Goal: Task Accomplishment & Management: Complete application form

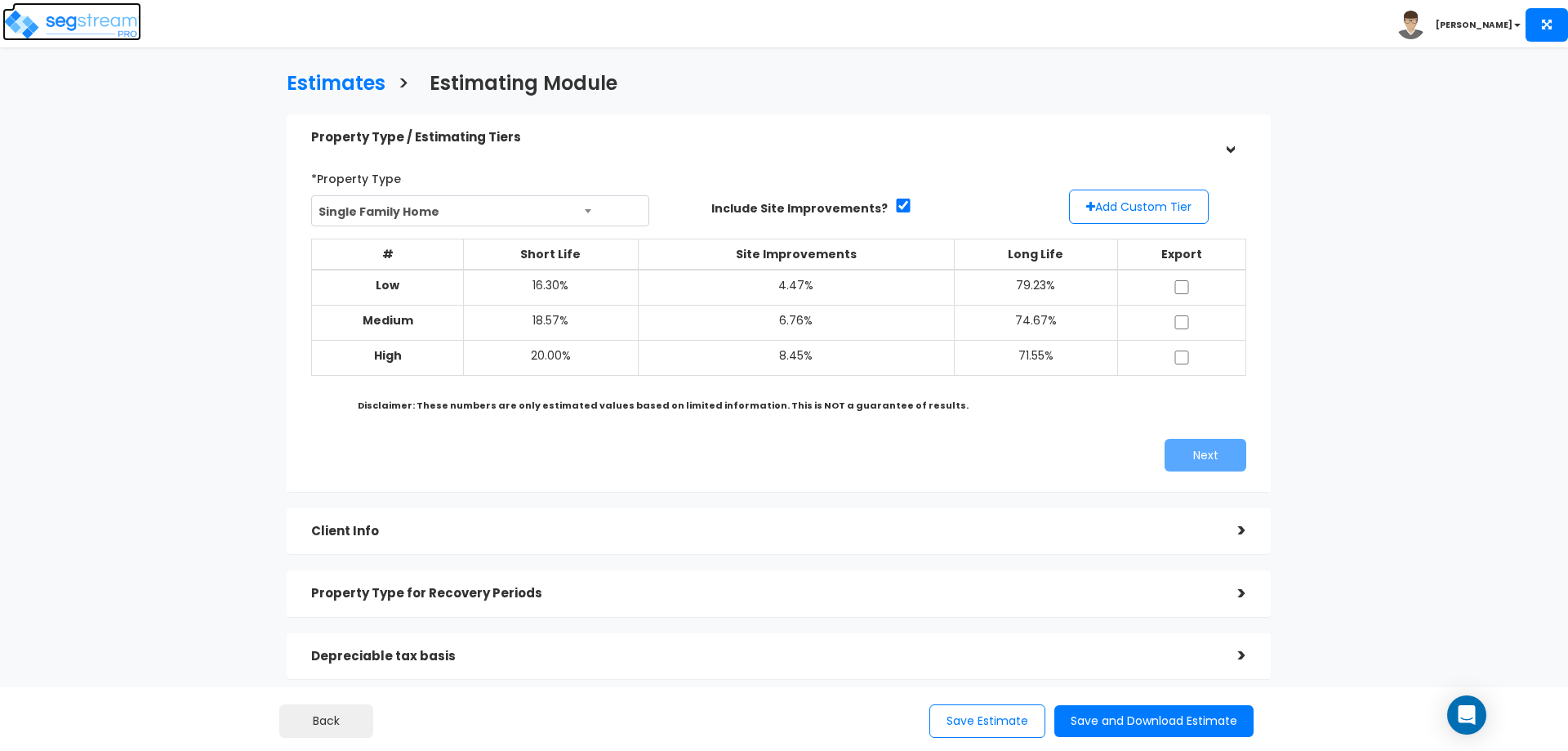
click at [96, 29] on img at bounding box center [71, 25] width 138 height 32
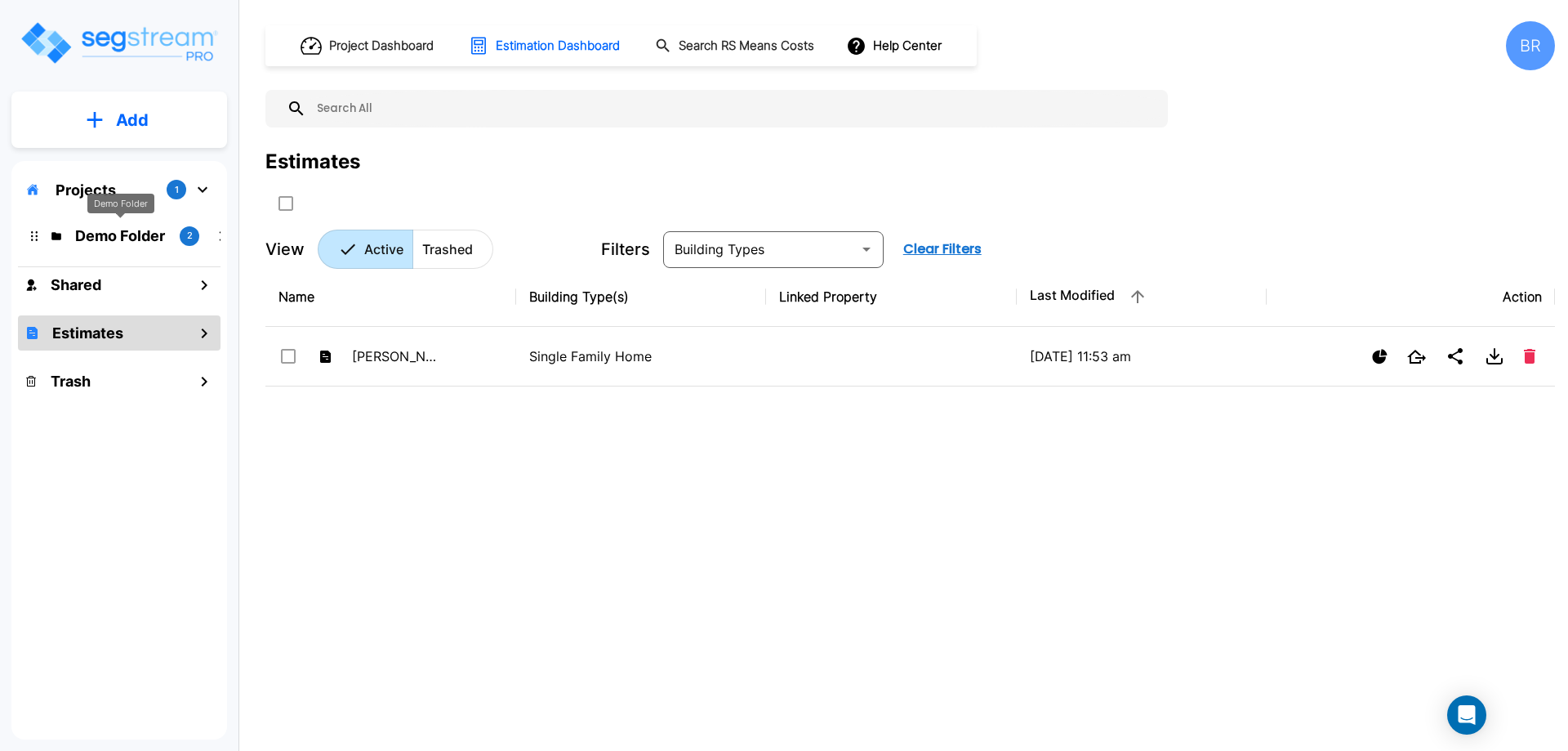
click at [117, 234] on p "Demo Folder" at bounding box center [121, 235] width 92 height 22
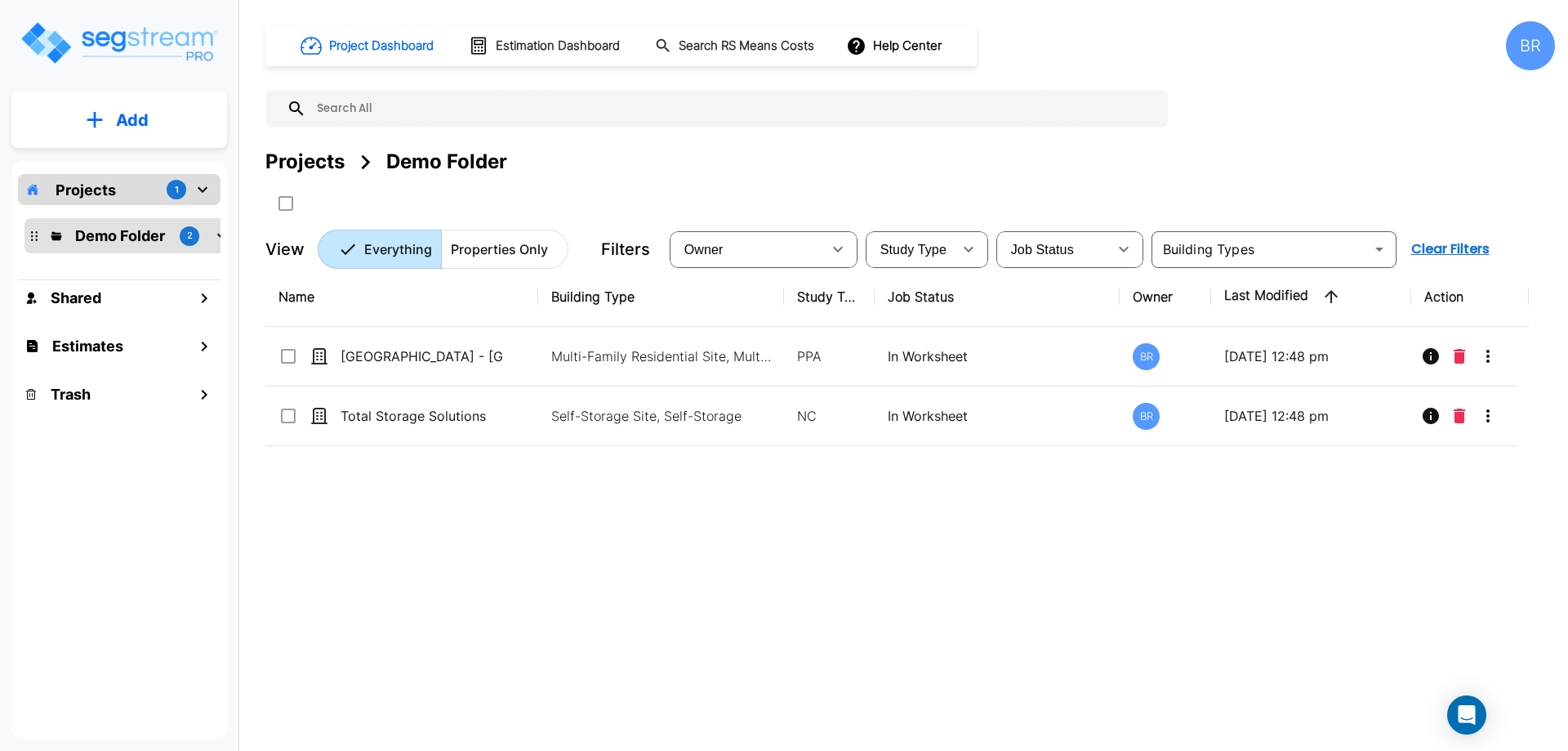
click at [159, 197] on div "Projects 1" at bounding box center [119, 189] width 202 height 31
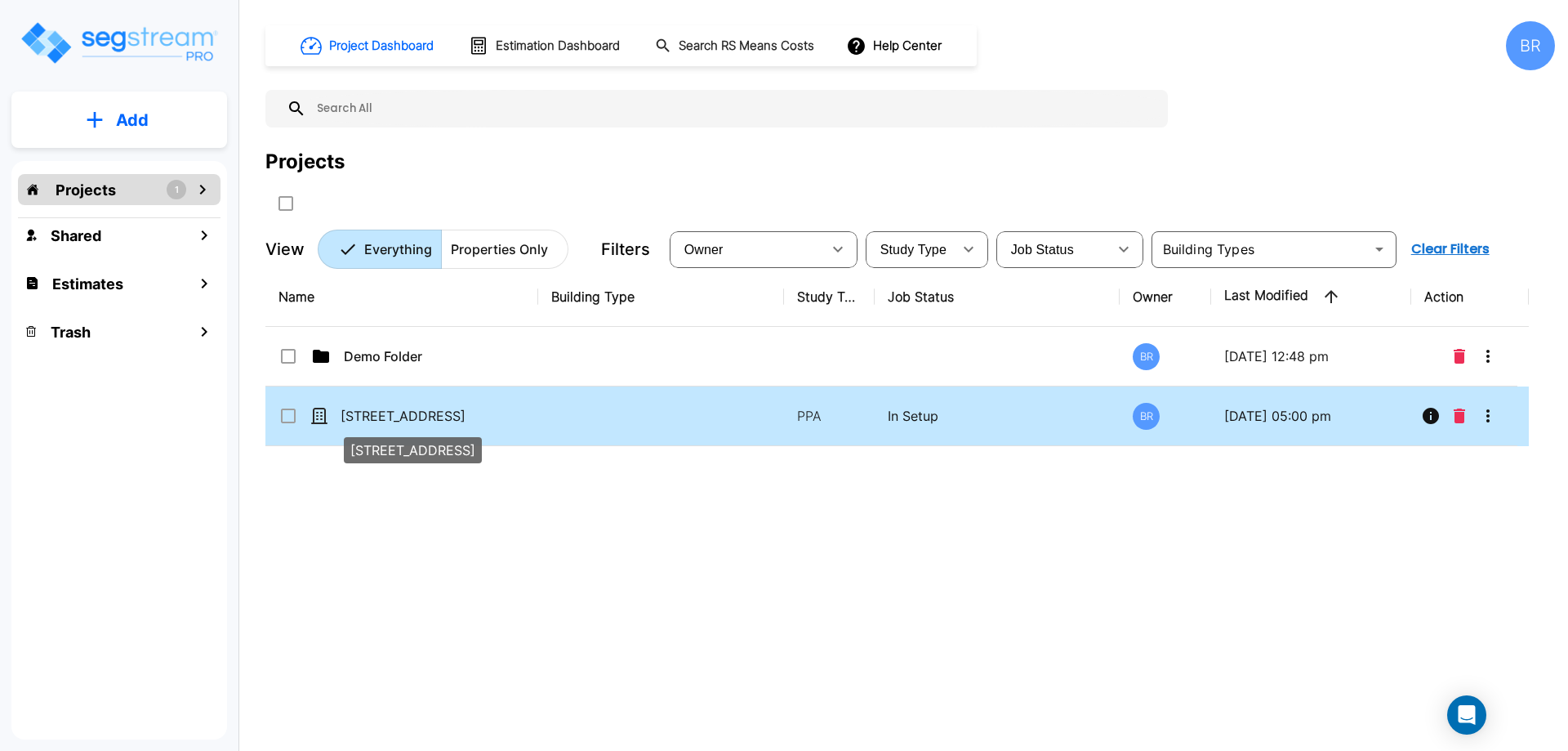
click at [378, 416] on p "[STREET_ADDRESS]" at bounding box center [422, 415] width 163 height 20
click at [391, 418] on p "[STREET_ADDRESS]" at bounding box center [422, 415] width 163 height 20
click at [391, 417] on p "[STREET_ADDRESS]" at bounding box center [422, 415] width 163 height 20
checkbox input "true"
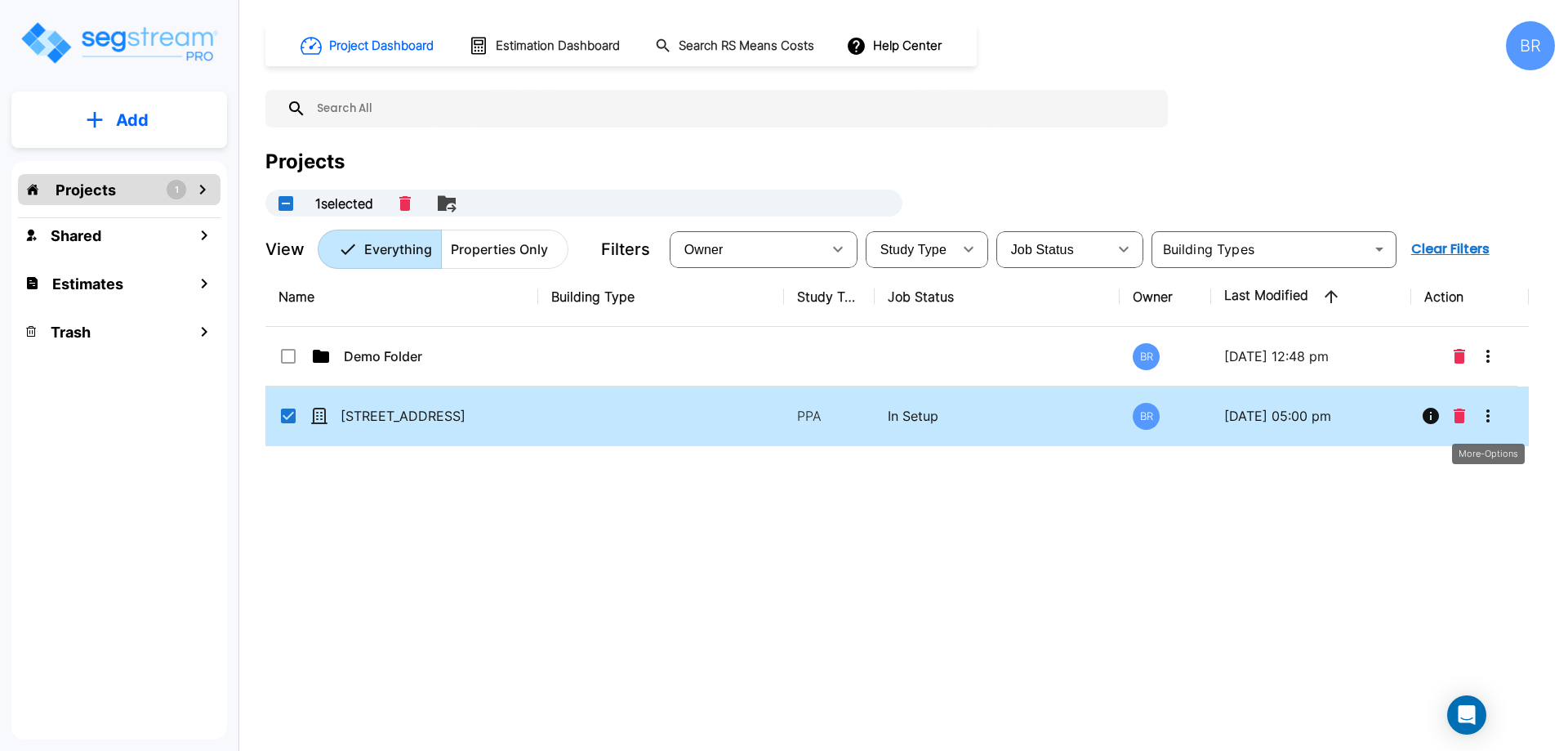
click at [1487, 415] on icon "More-Options" at bounding box center [1488, 415] width 3 height 13
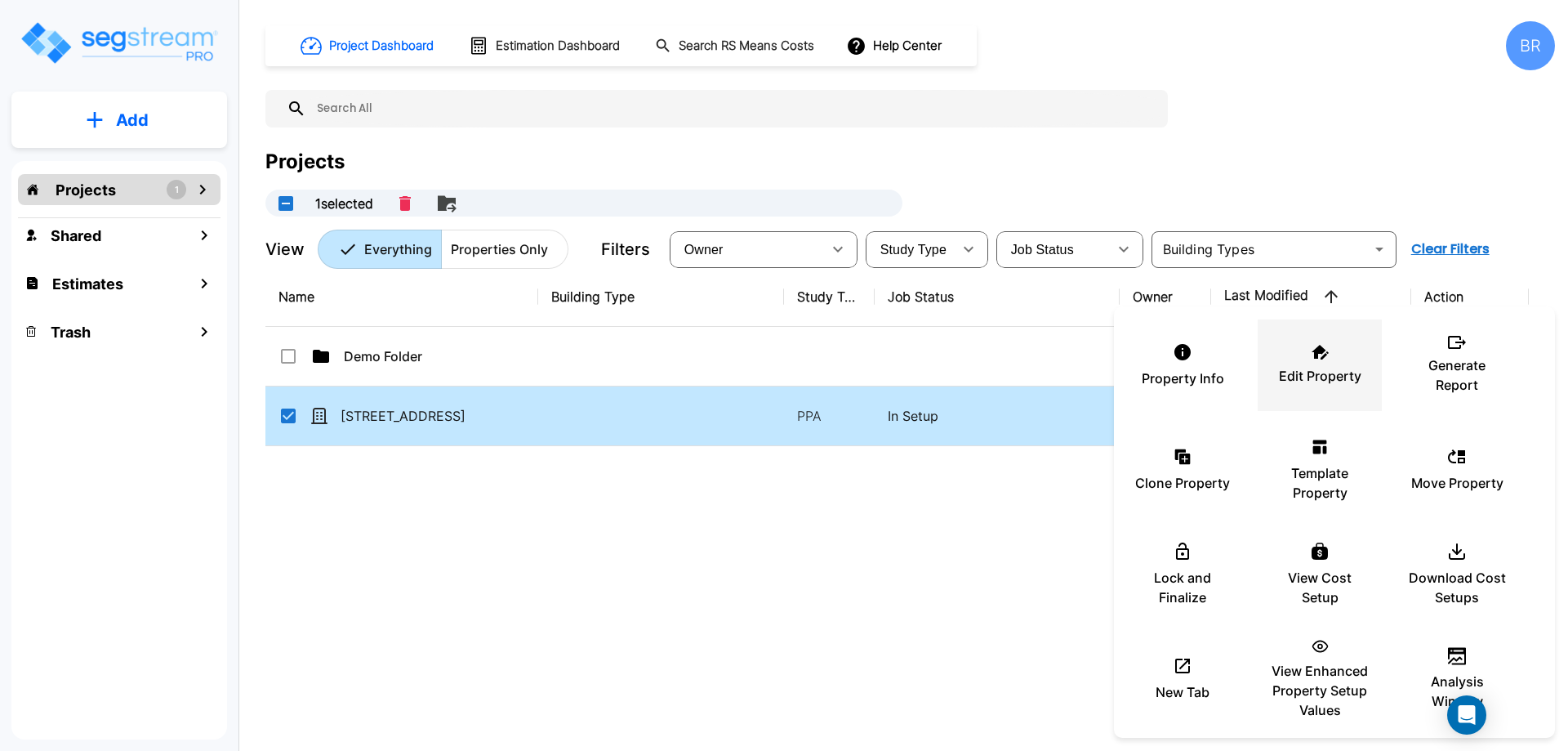
click at [1340, 370] on p "Edit Property" at bounding box center [1320, 376] width 82 height 20
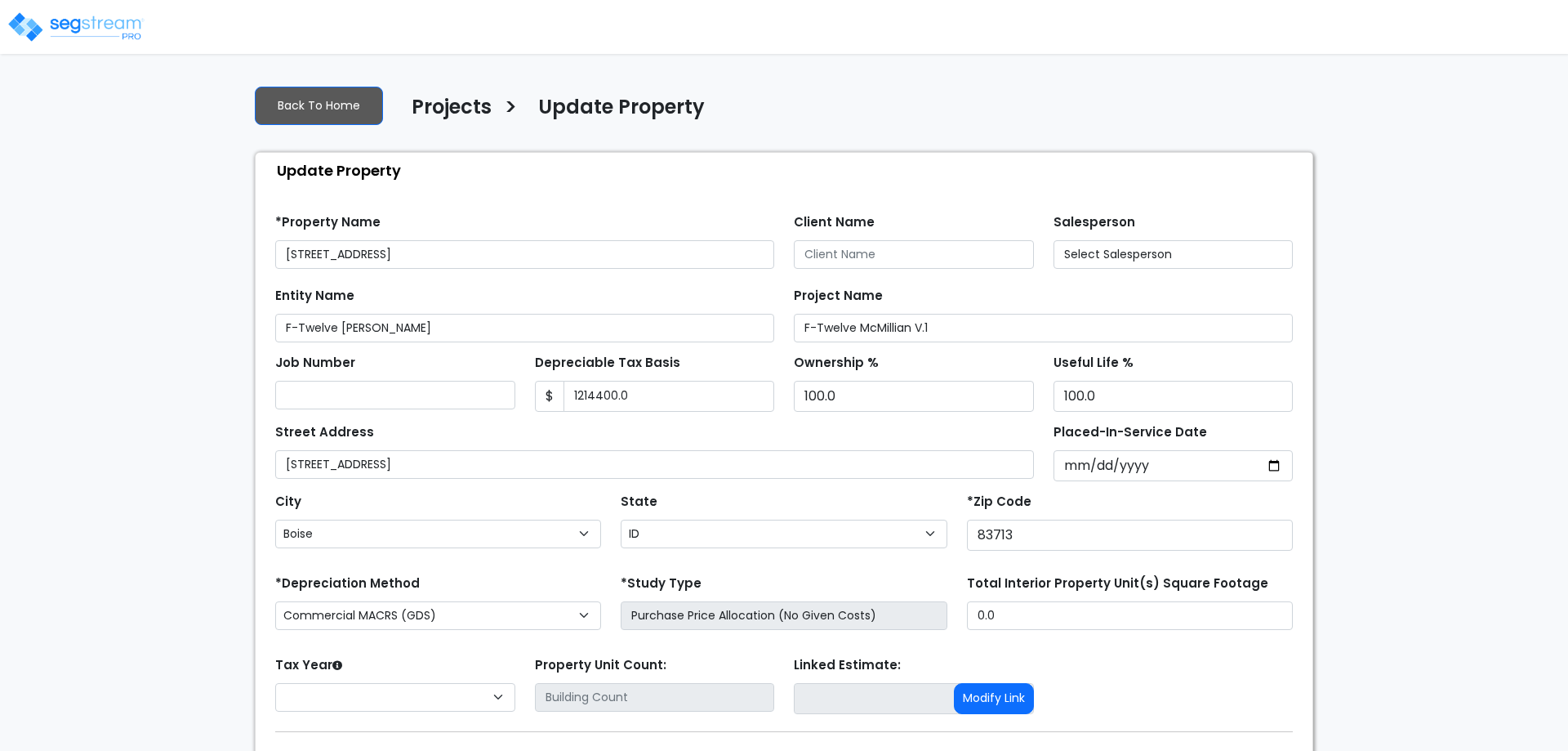
select select "ID"
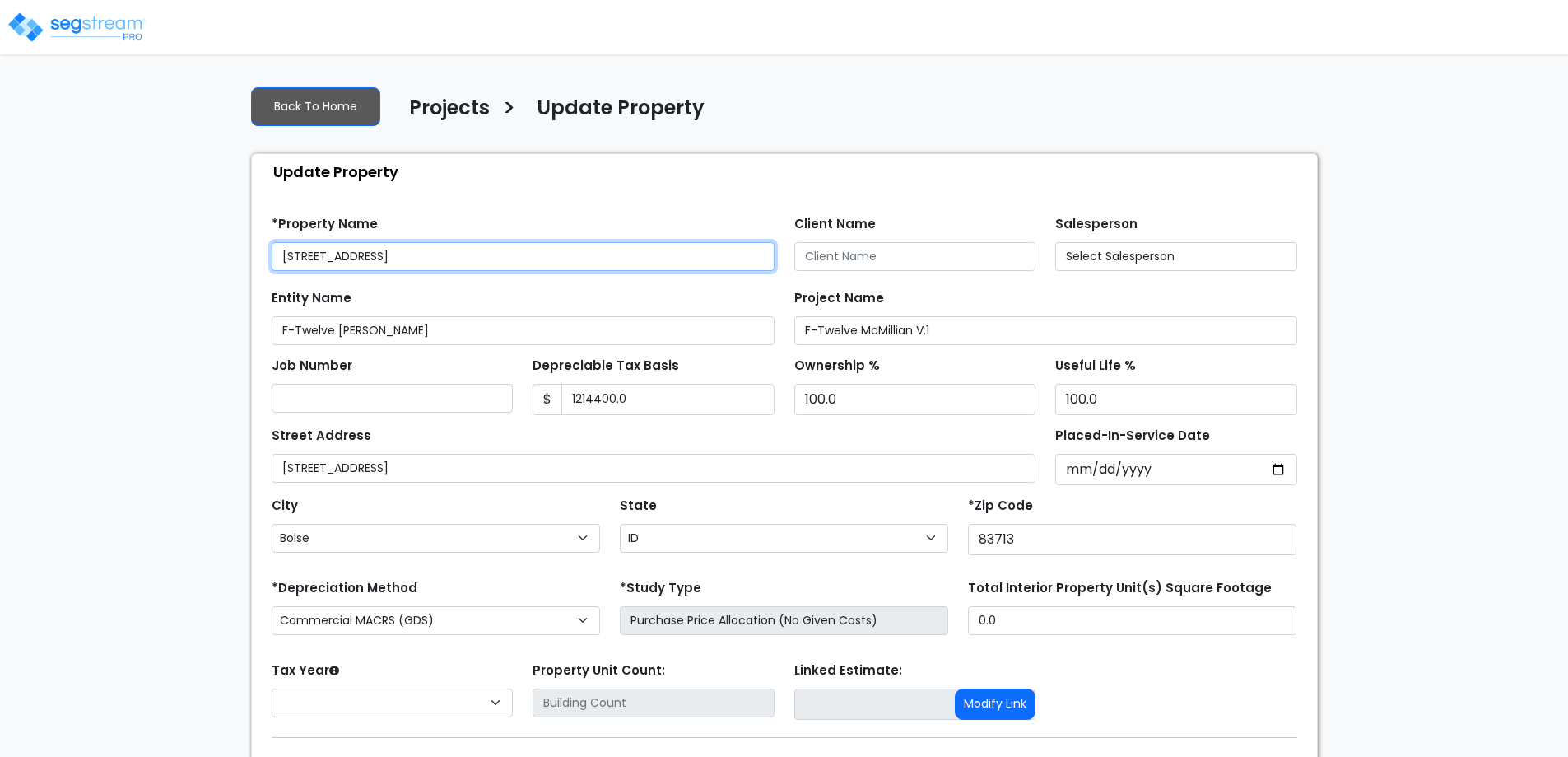
type input "1,214,400.0"
select select "2024"
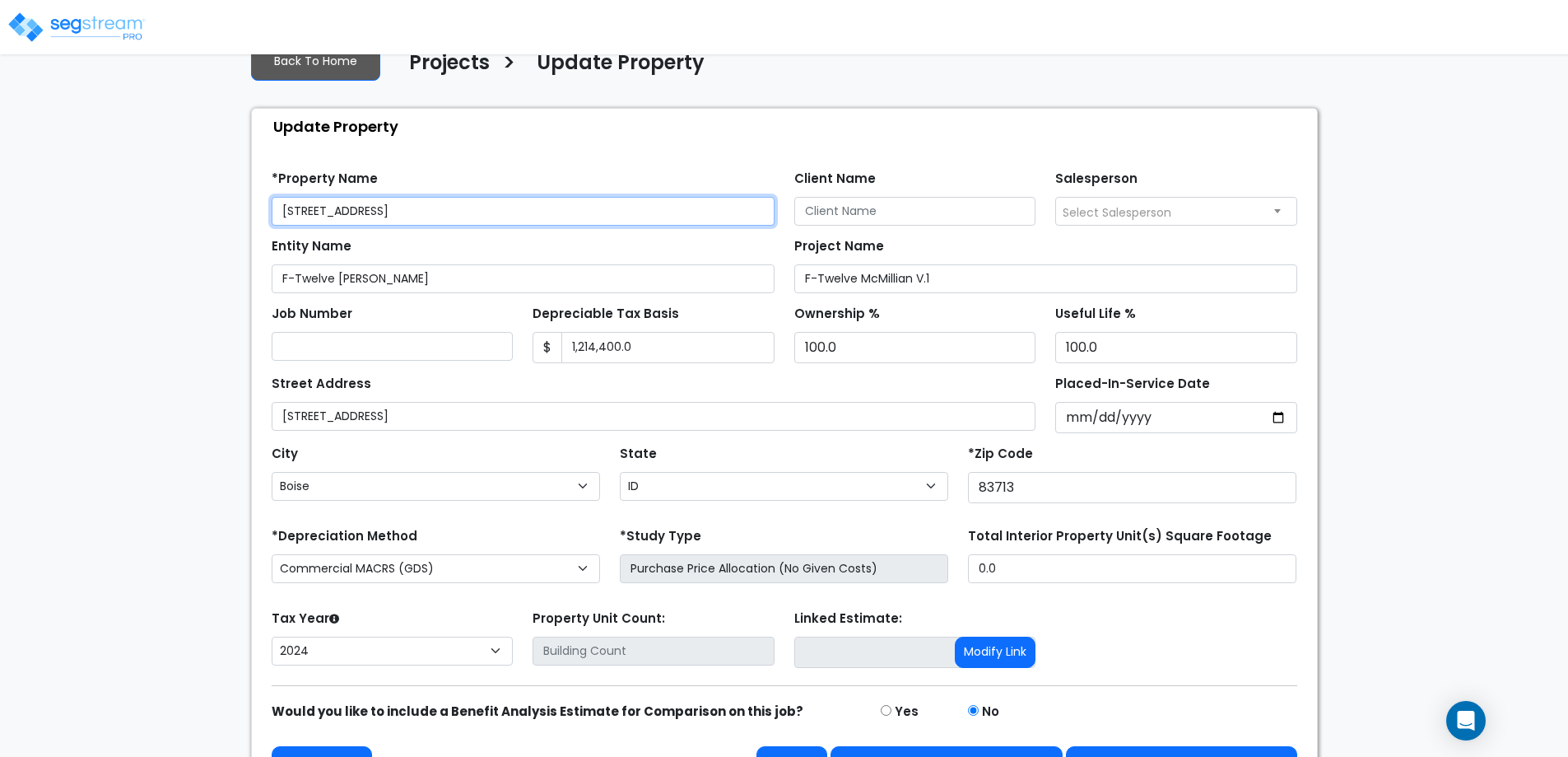
scroll to position [91, 0]
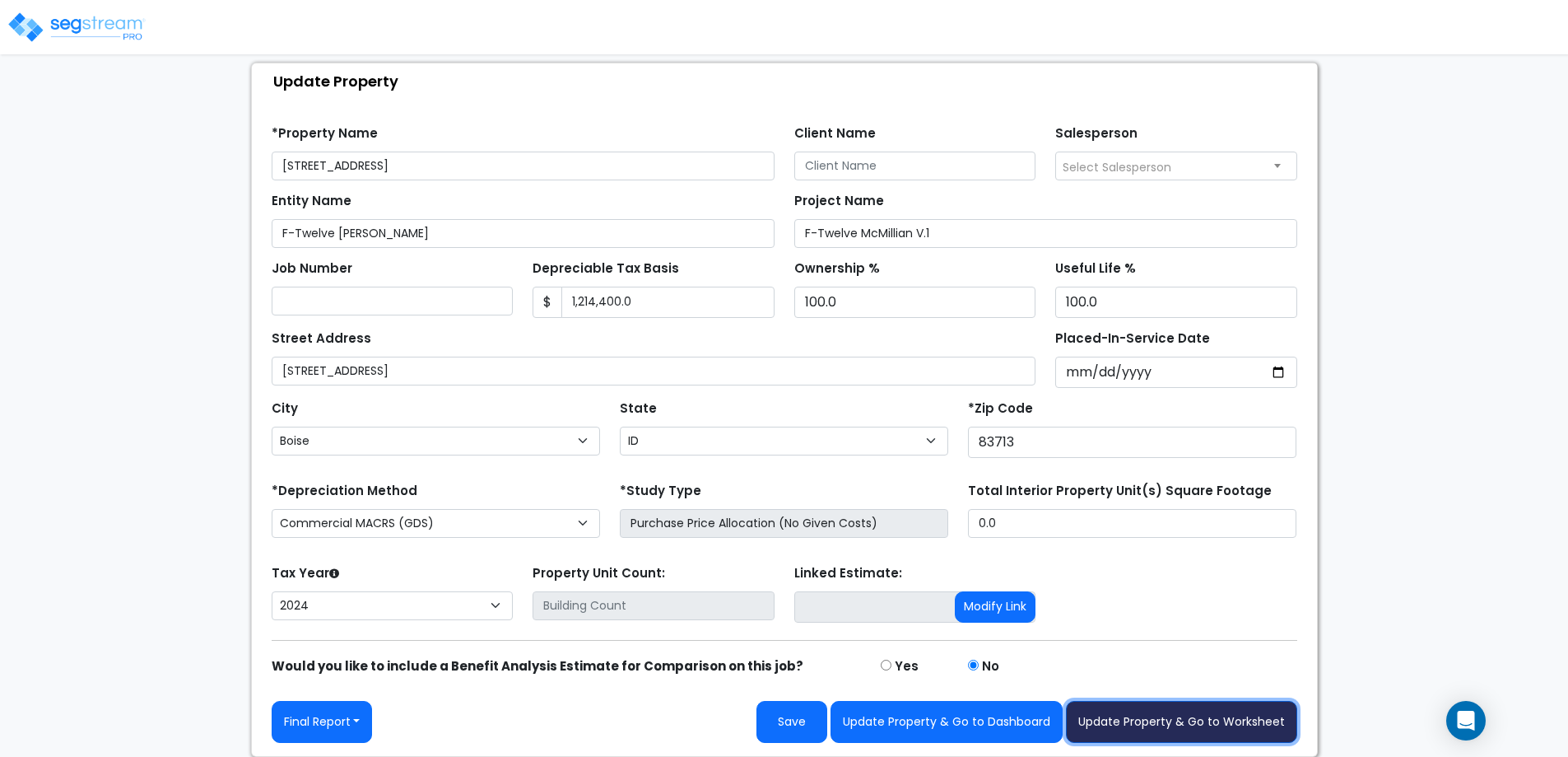
click at [1085, 718] on button "Update Property & Go to Worksheet" at bounding box center [1181, 721] width 231 height 42
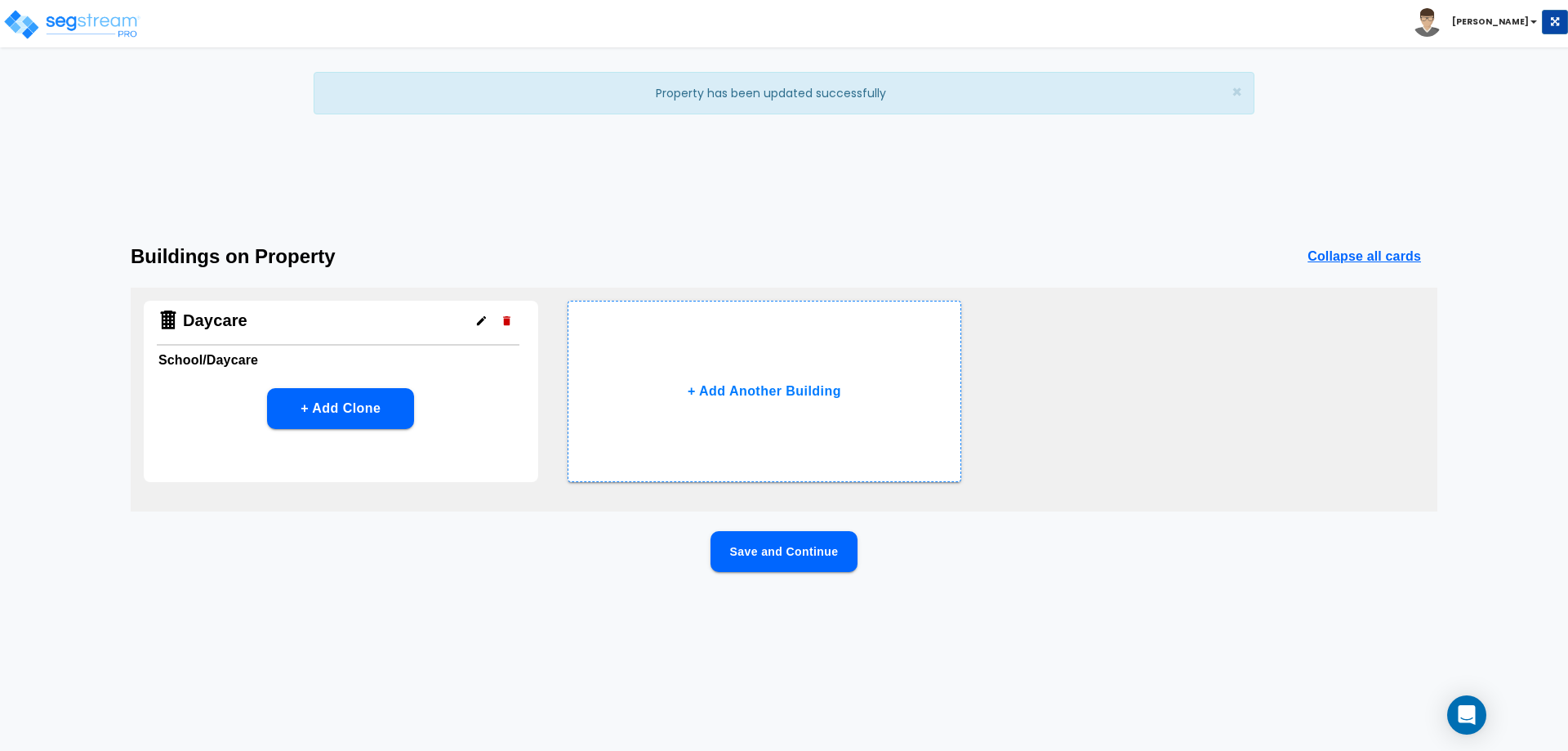
click at [403, 349] on h6 "School/Daycare" at bounding box center [341, 360] width 365 height 23
click at [259, 330] on div "Daycare" at bounding box center [338, 323] width 363 height 45
click at [396, 415] on button "+ Add Clone" at bounding box center [340, 409] width 147 height 41
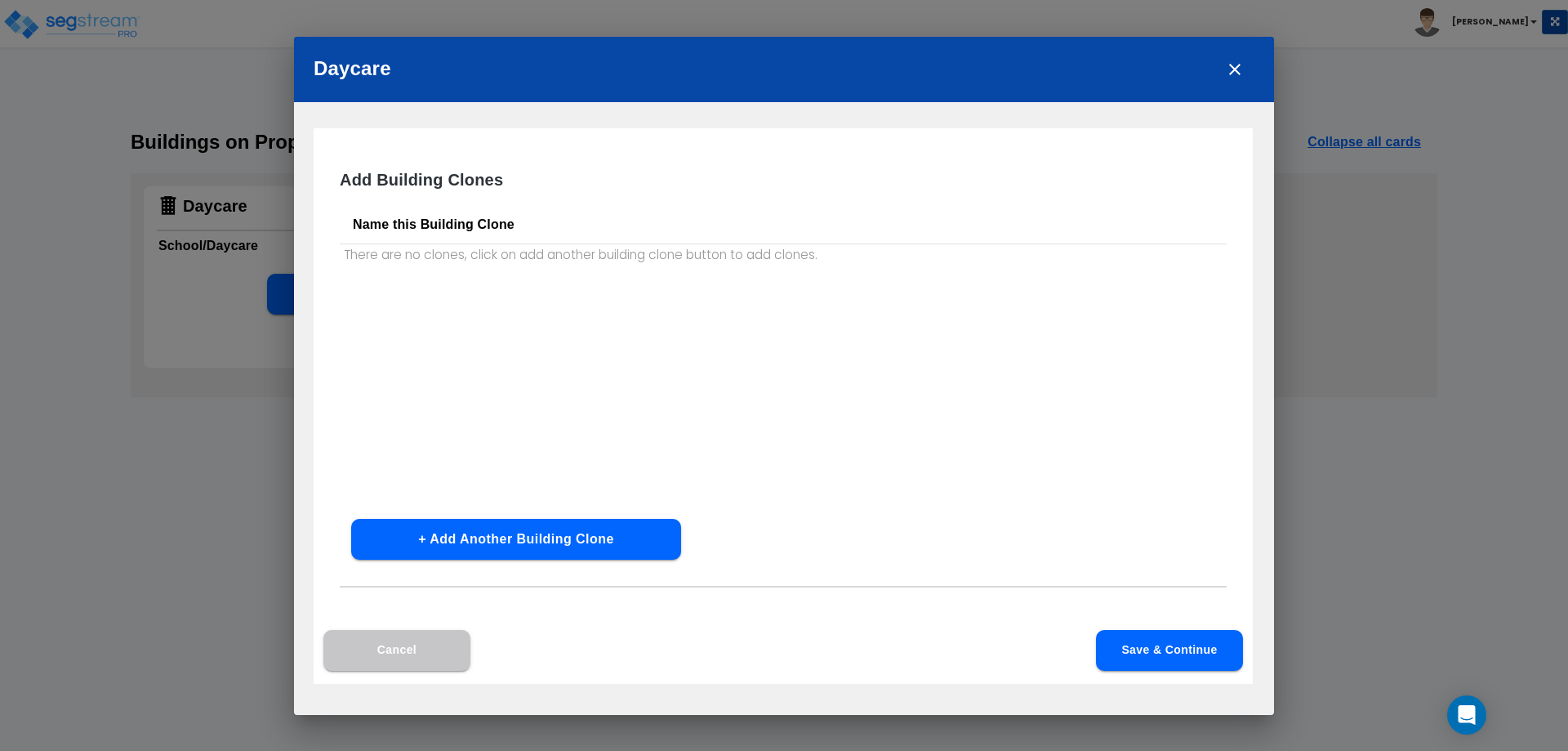
click at [423, 643] on button "Cancel" at bounding box center [397, 650] width 147 height 41
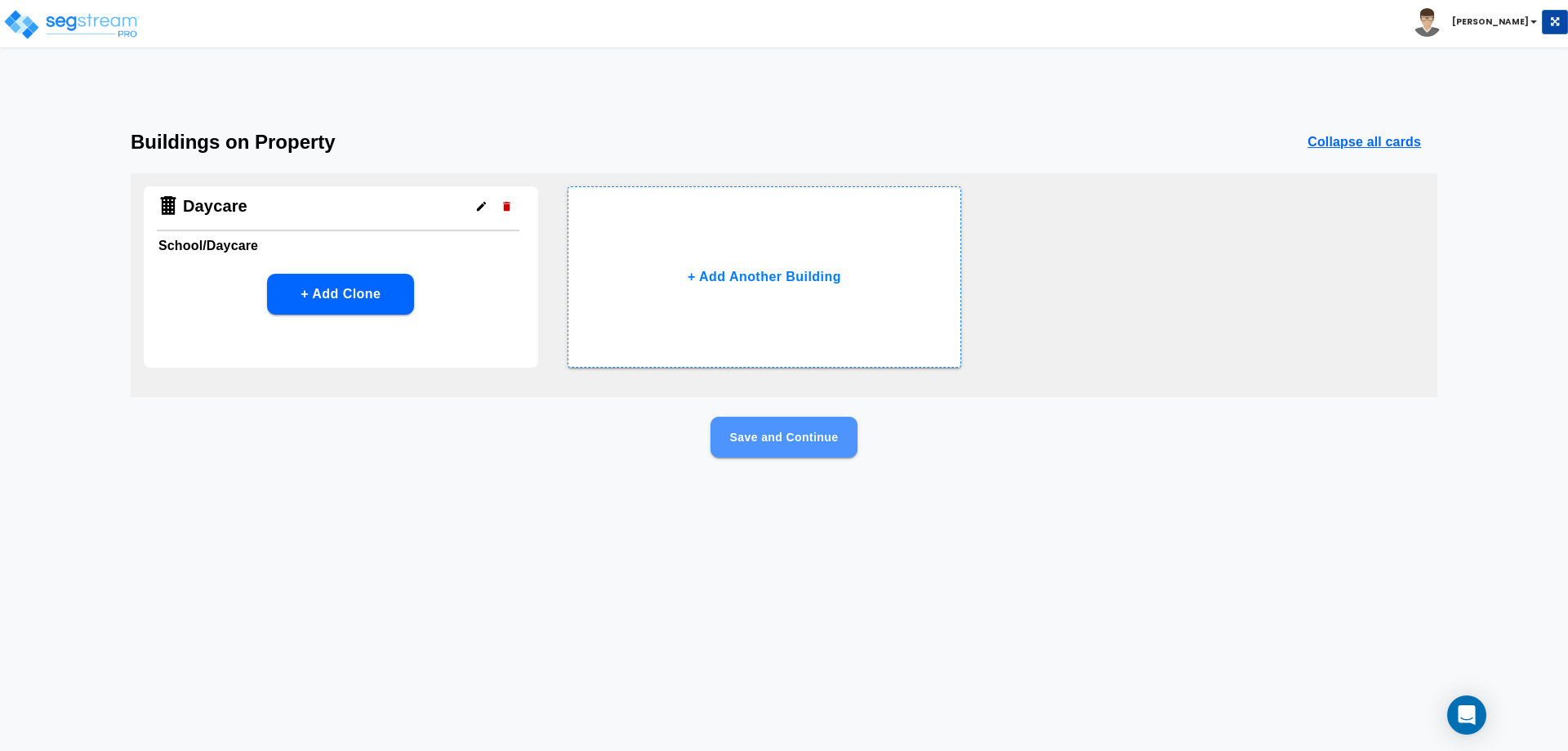
click at [790, 455] on button "Save and Continue" at bounding box center [784, 437] width 147 height 41
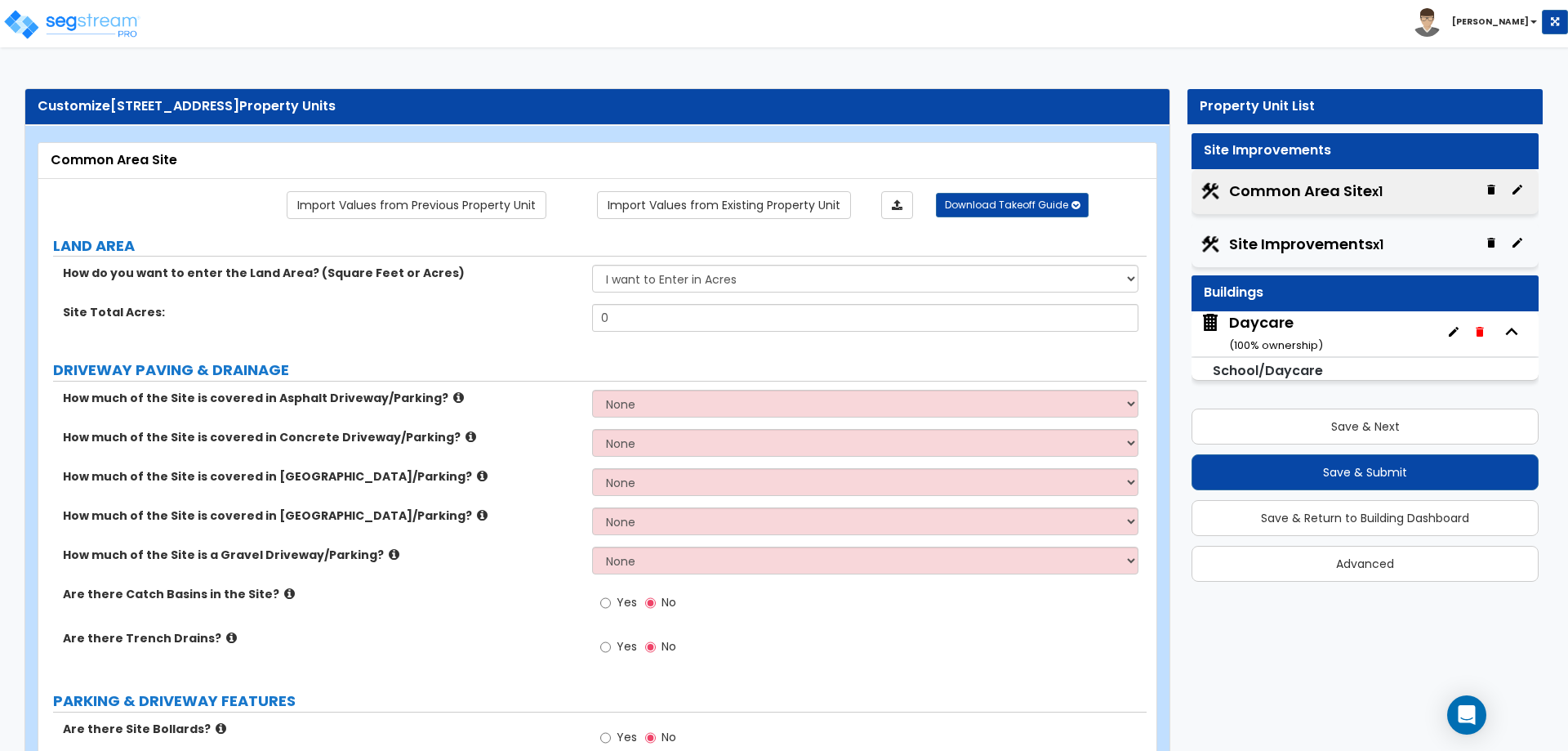
click at [1306, 330] on div "Daycare ( 100 % ownership)" at bounding box center [1276, 332] width 94 height 42
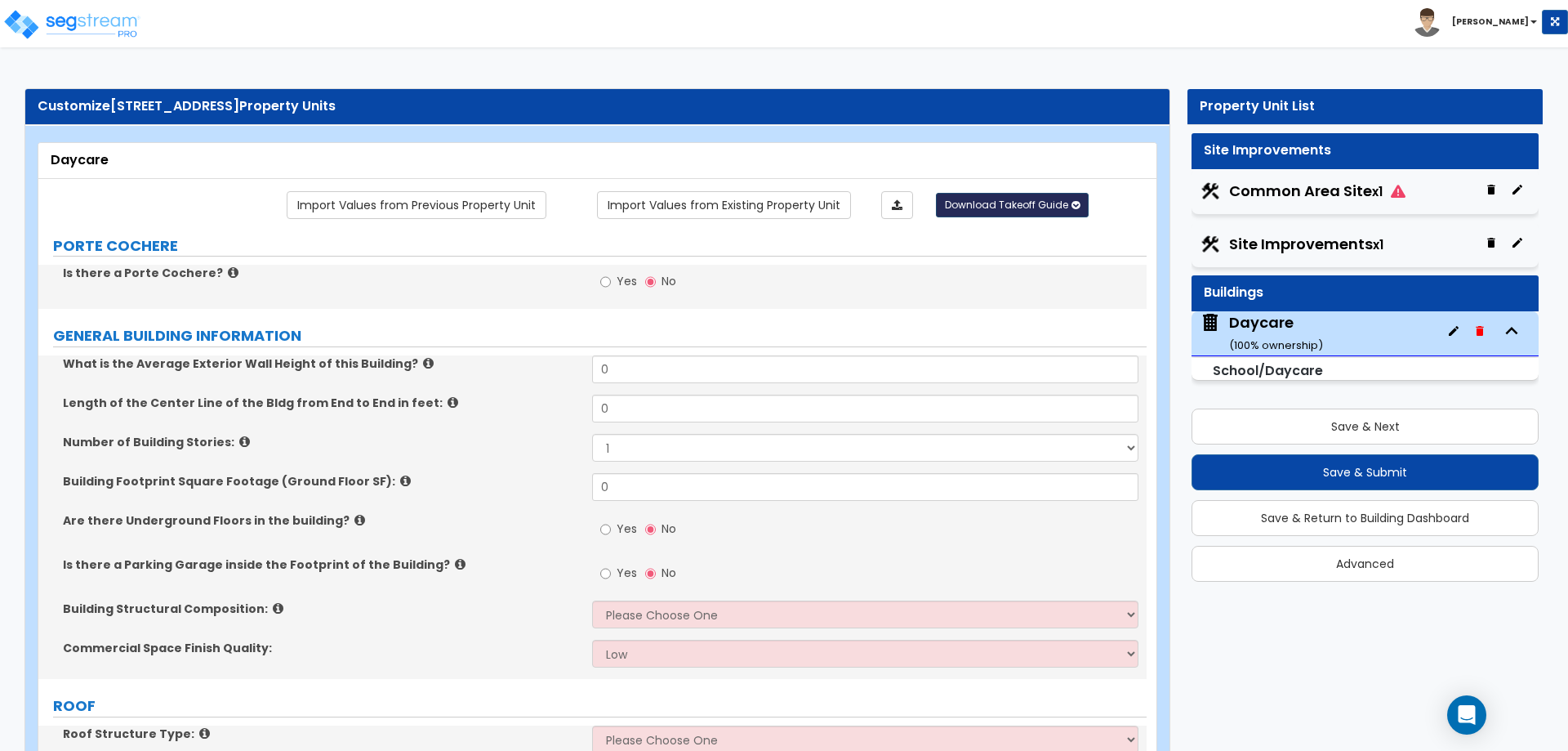
click at [1015, 201] on span "Download Takeoff Guide" at bounding box center [1007, 205] width 123 height 14
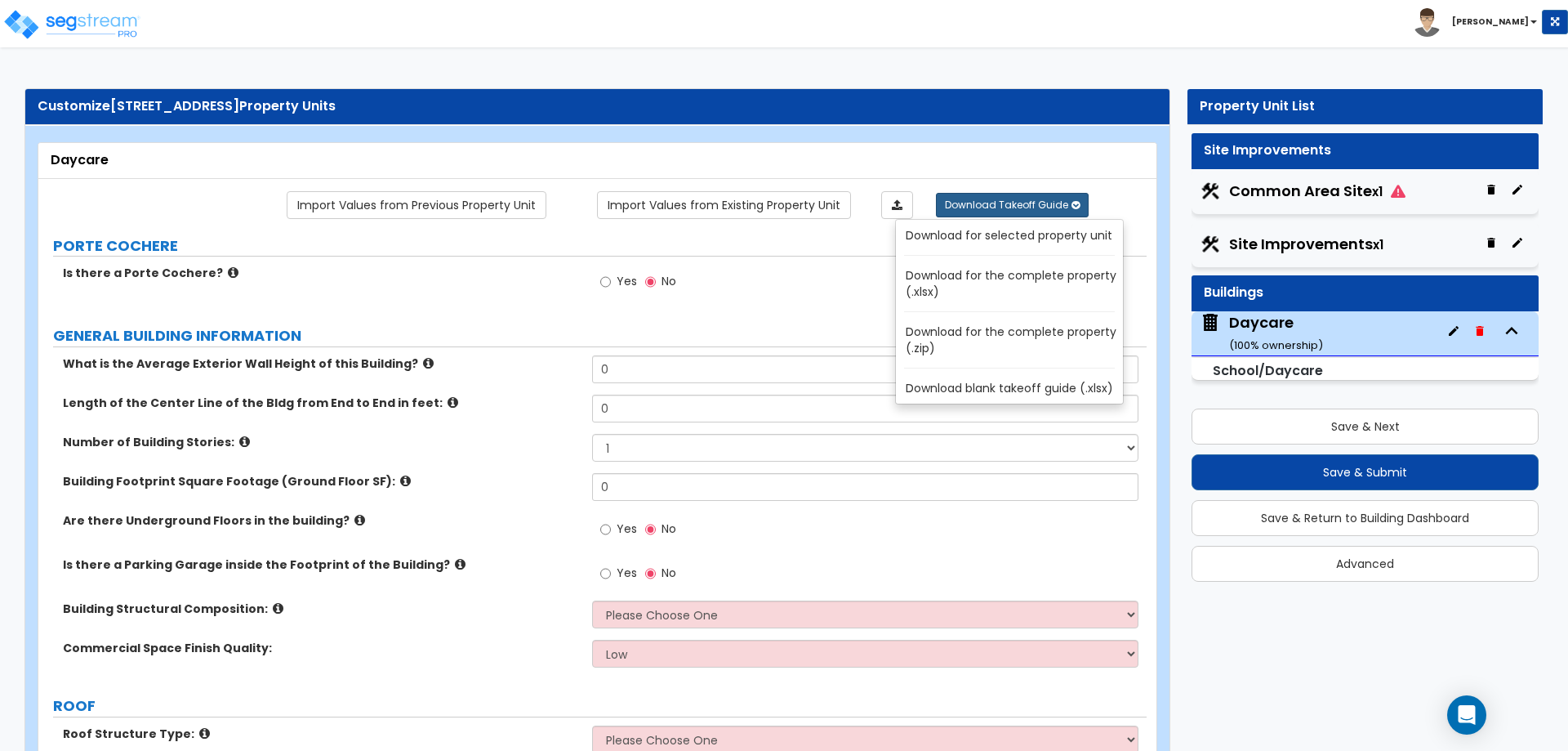
click at [977, 337] on link "Download for the complete property (.zip)" at bounding box center [1013, 340] width 221 height 39
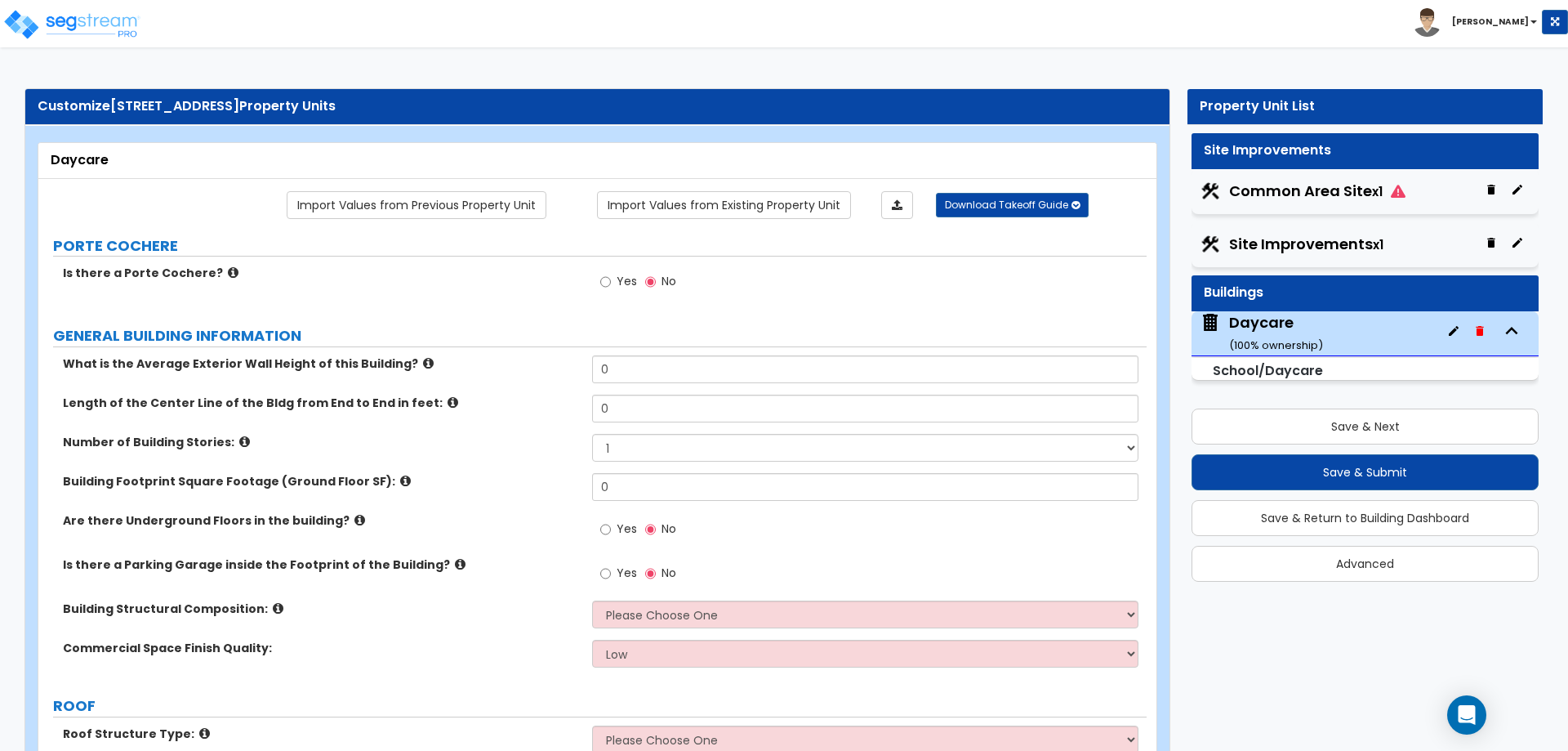
click at [228, 273] on icon at bounding box center [233, 273] width 11 height 12
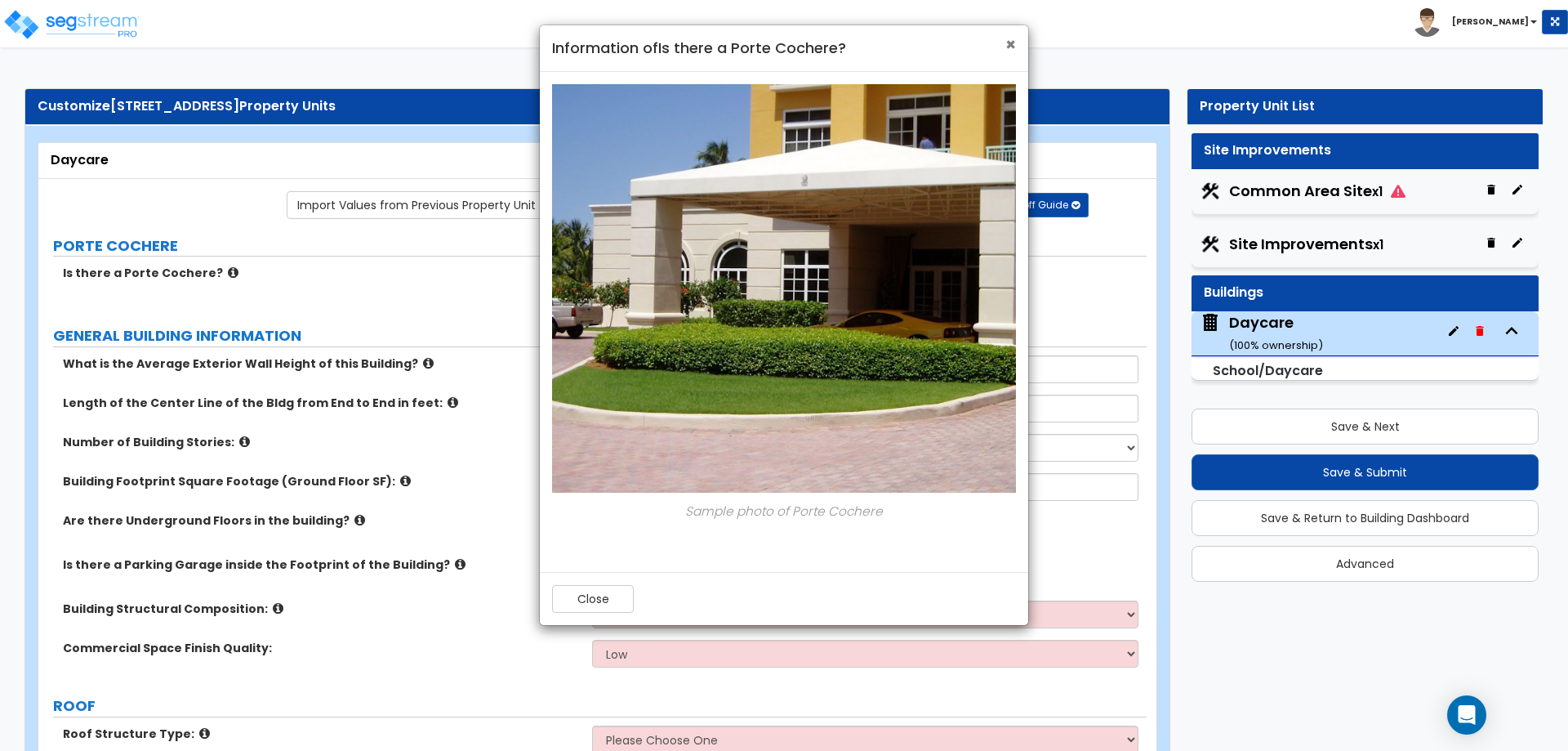
click at [1012, 40] on span "×" at bounding box center [1011, 44] width 11 height 24
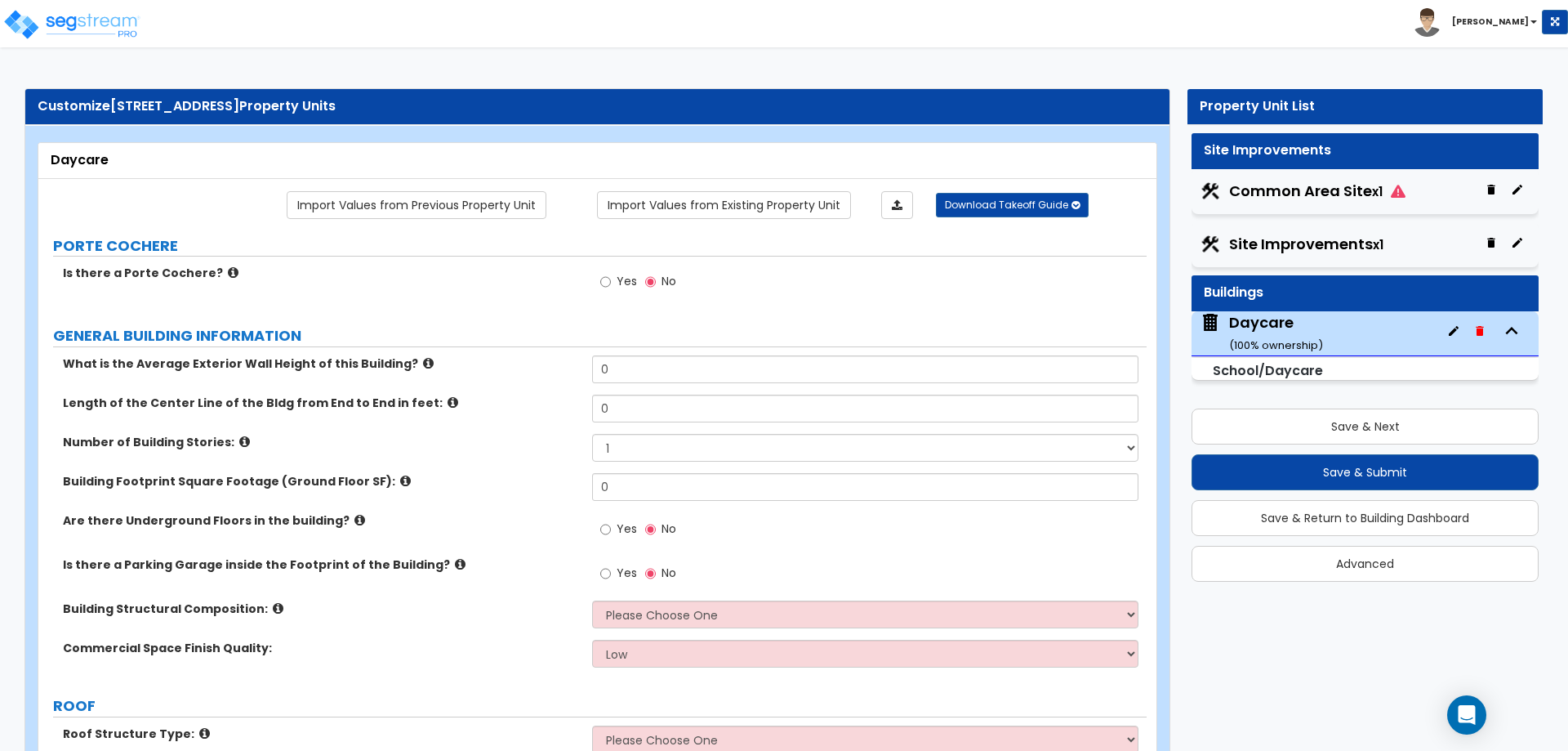
scroll to position [82, 0]
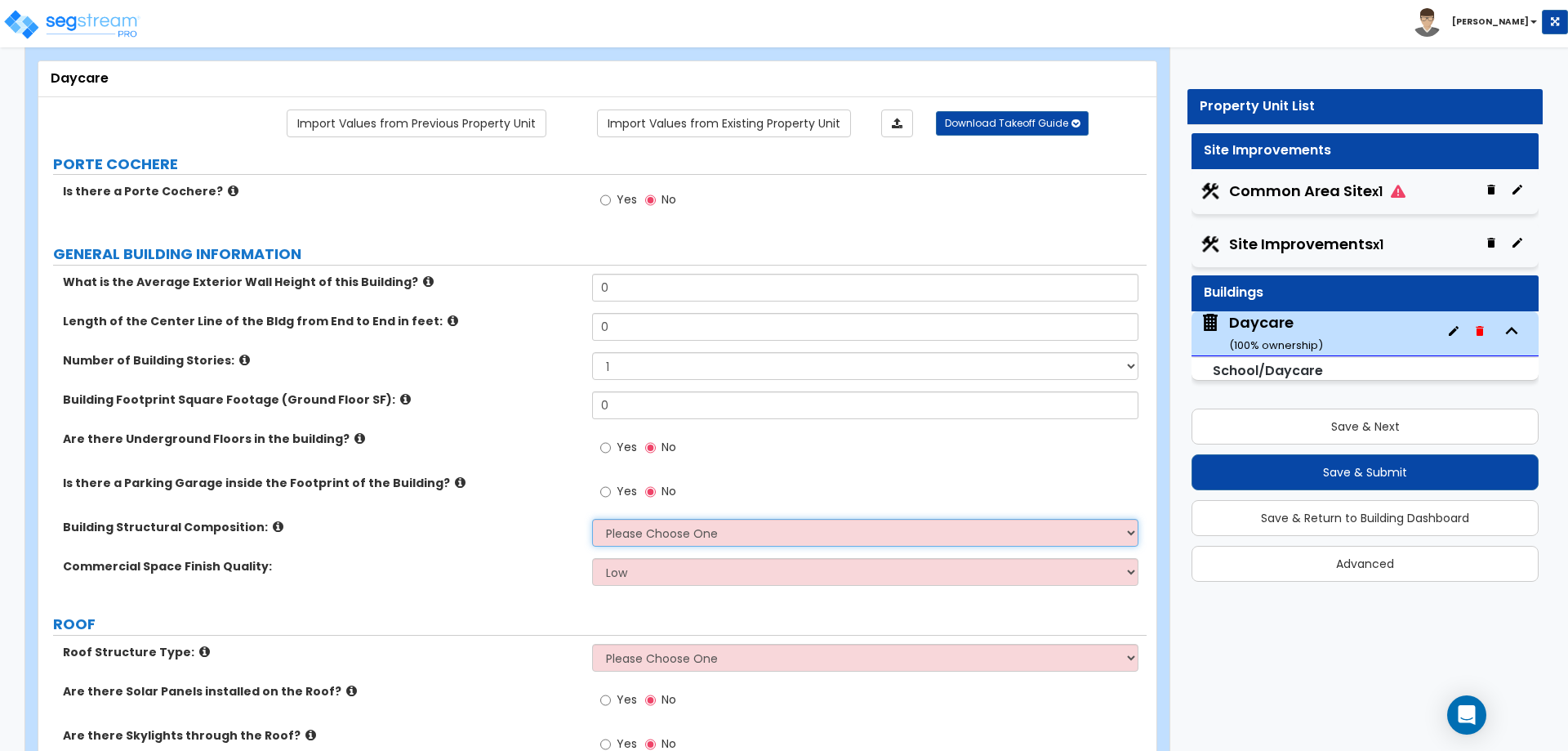
click at [785, 534] on select "Please Choose One Tilt-up Wall Construction Reinforced Concrete Structural Stee…" at bounding box center [865, 533] width 545 height 28
click at [730, 530] on select "Please Choose One Tilt-up Wall Construction Reinforced Concrete Structural Stee…" at bounding box center [865, 533] width 545 height 28
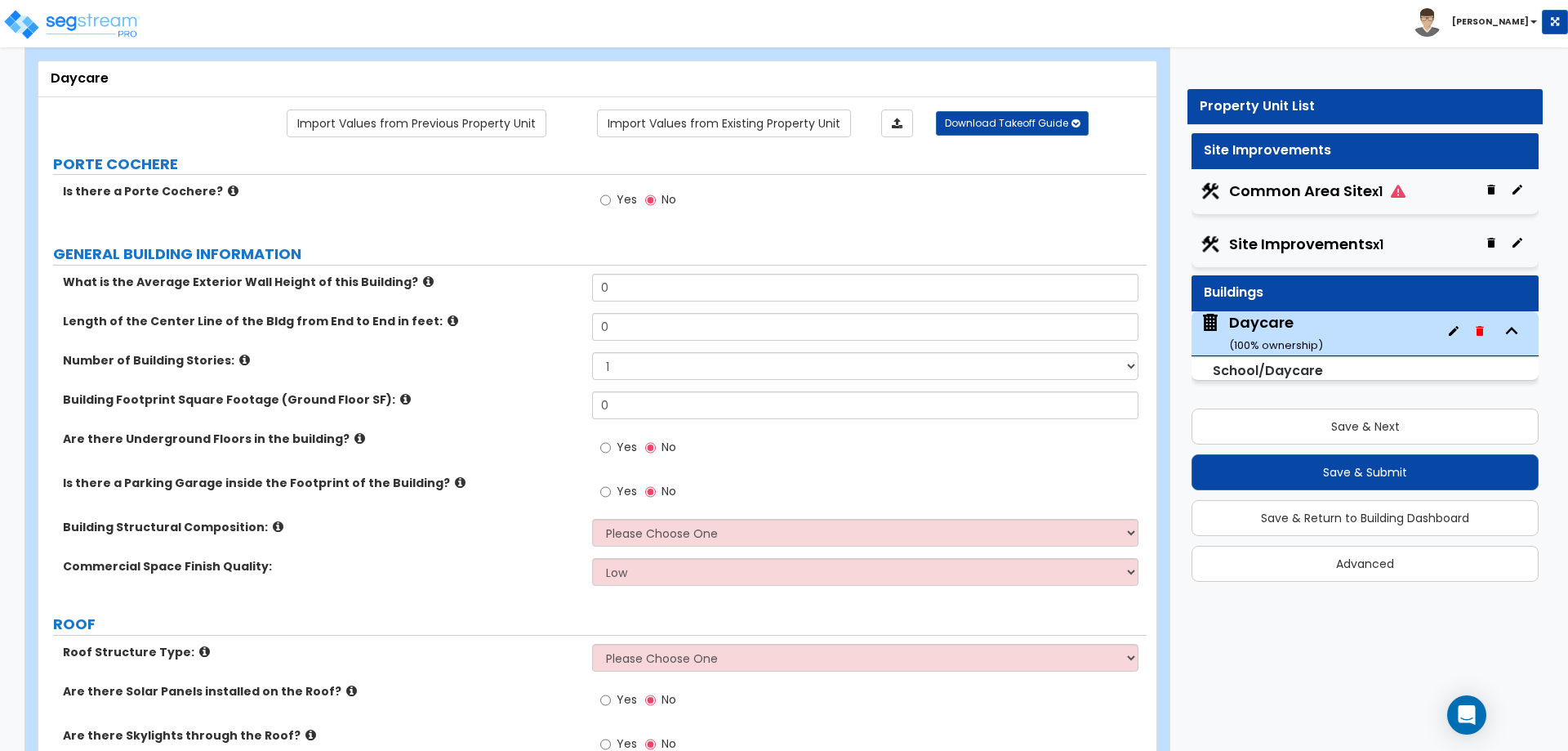
click at [507, 558] on label "Commercial Space Finish Quality:" at bounding box center [321, 566] width 517 height 16
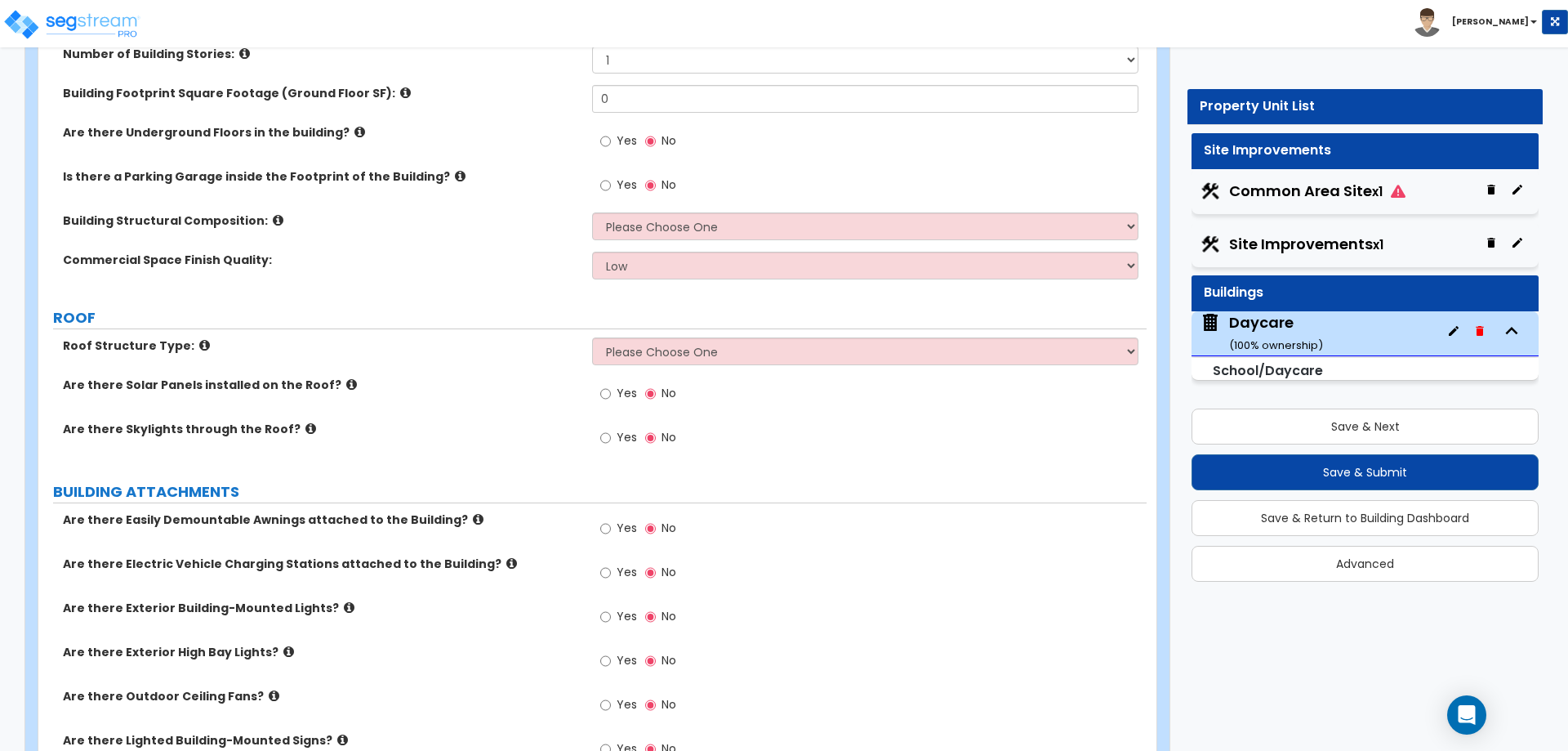
scroll to position [409, 0]
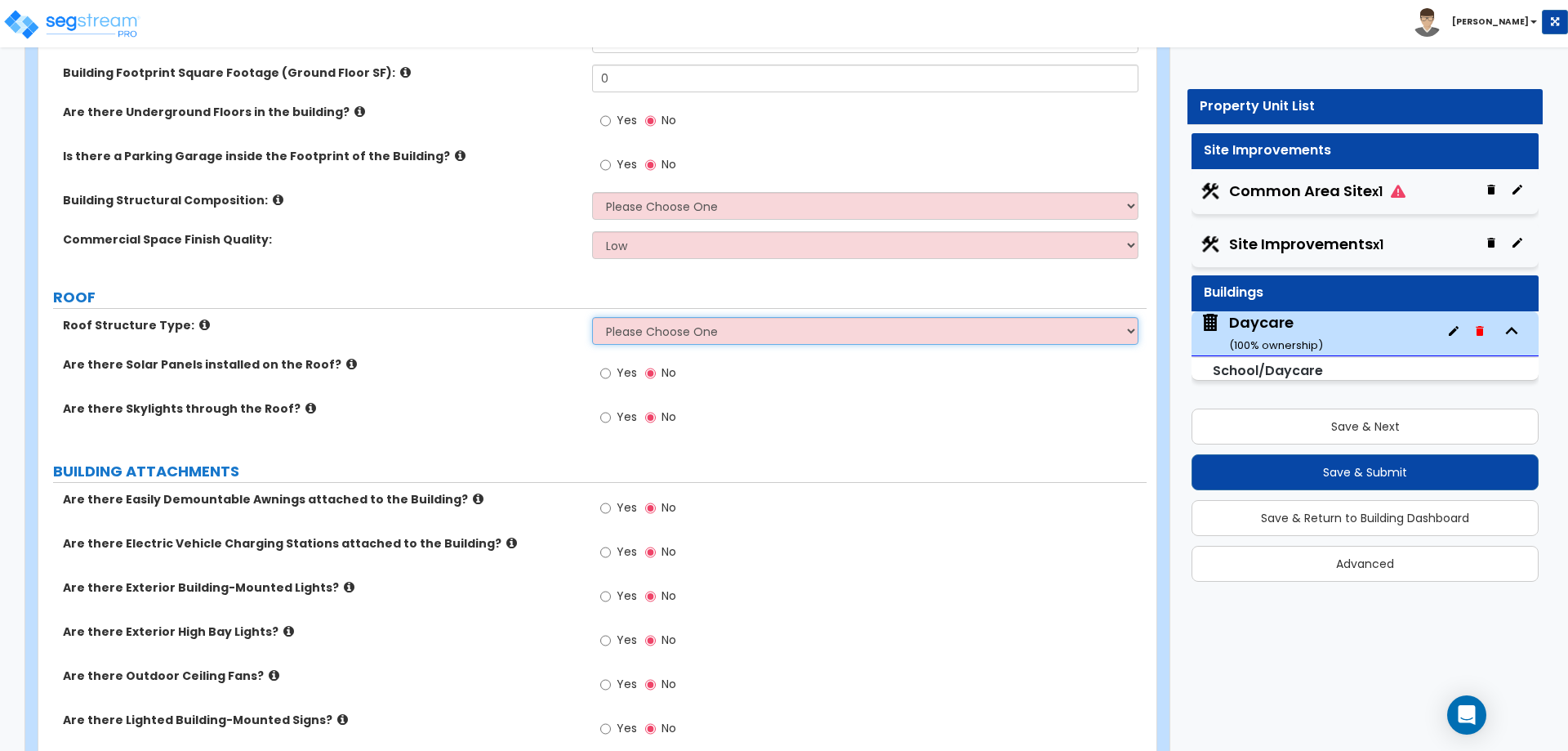
click at [670, 323] on select "Please Choose One [PERSON_NAME] Roof Flat Roof Hybrid [PERSON_NAME] & Flat Roof" at bounding box center [865, 330] width 545 height 28
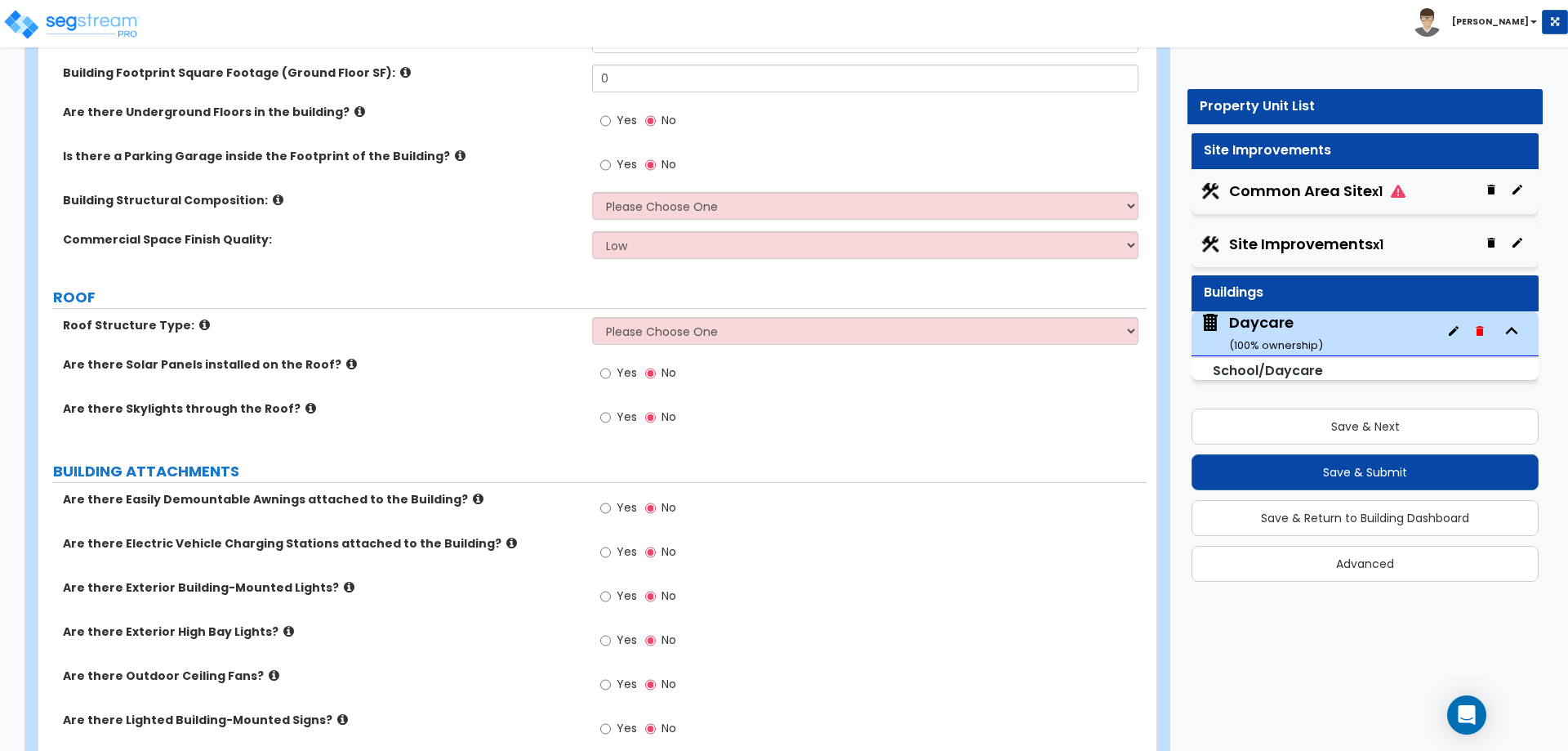
click at [463, 356] on label "Are there Solar Panels installed on the Roof?" at bounding box center [321, 364] width 517 height 16
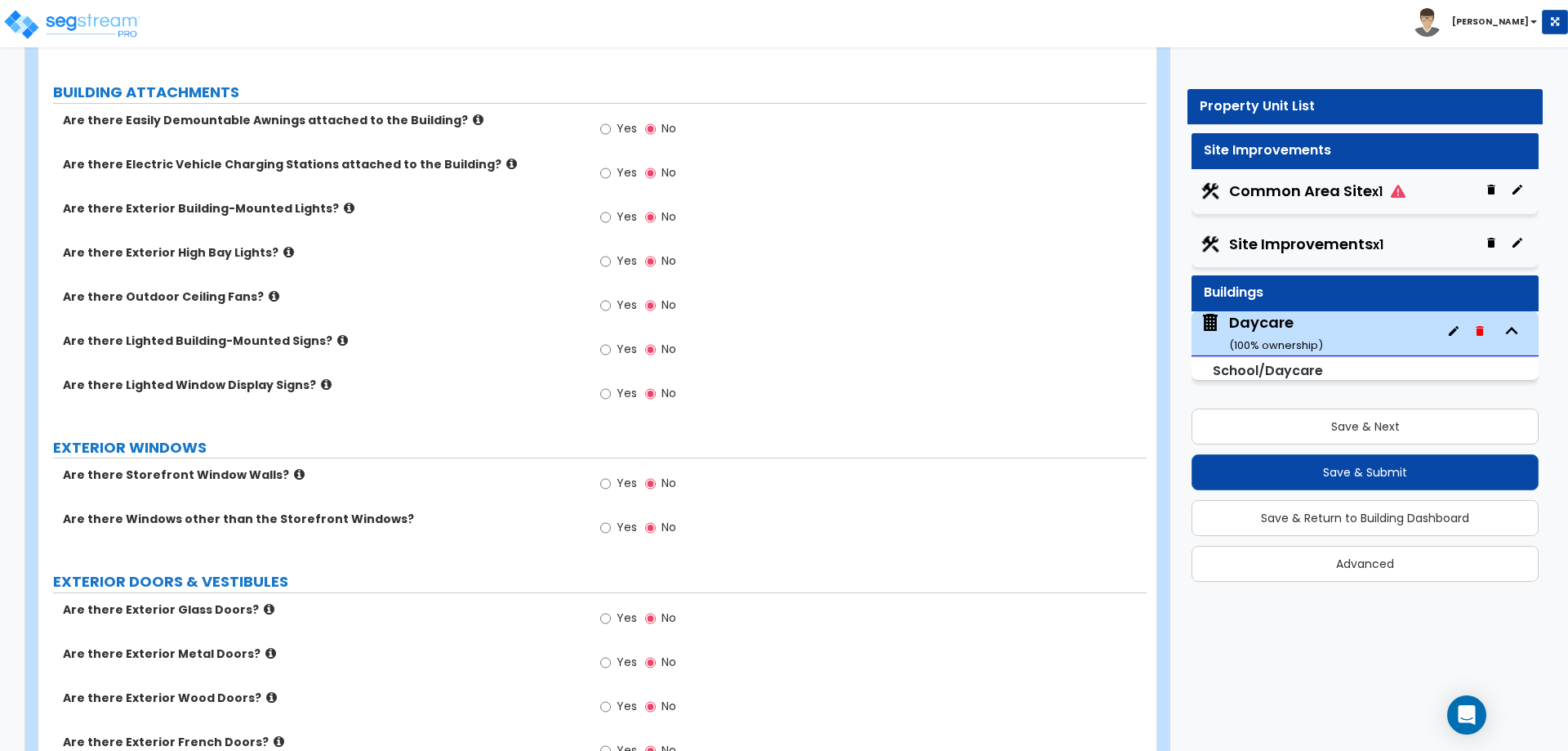
scroll to position [817, 0]
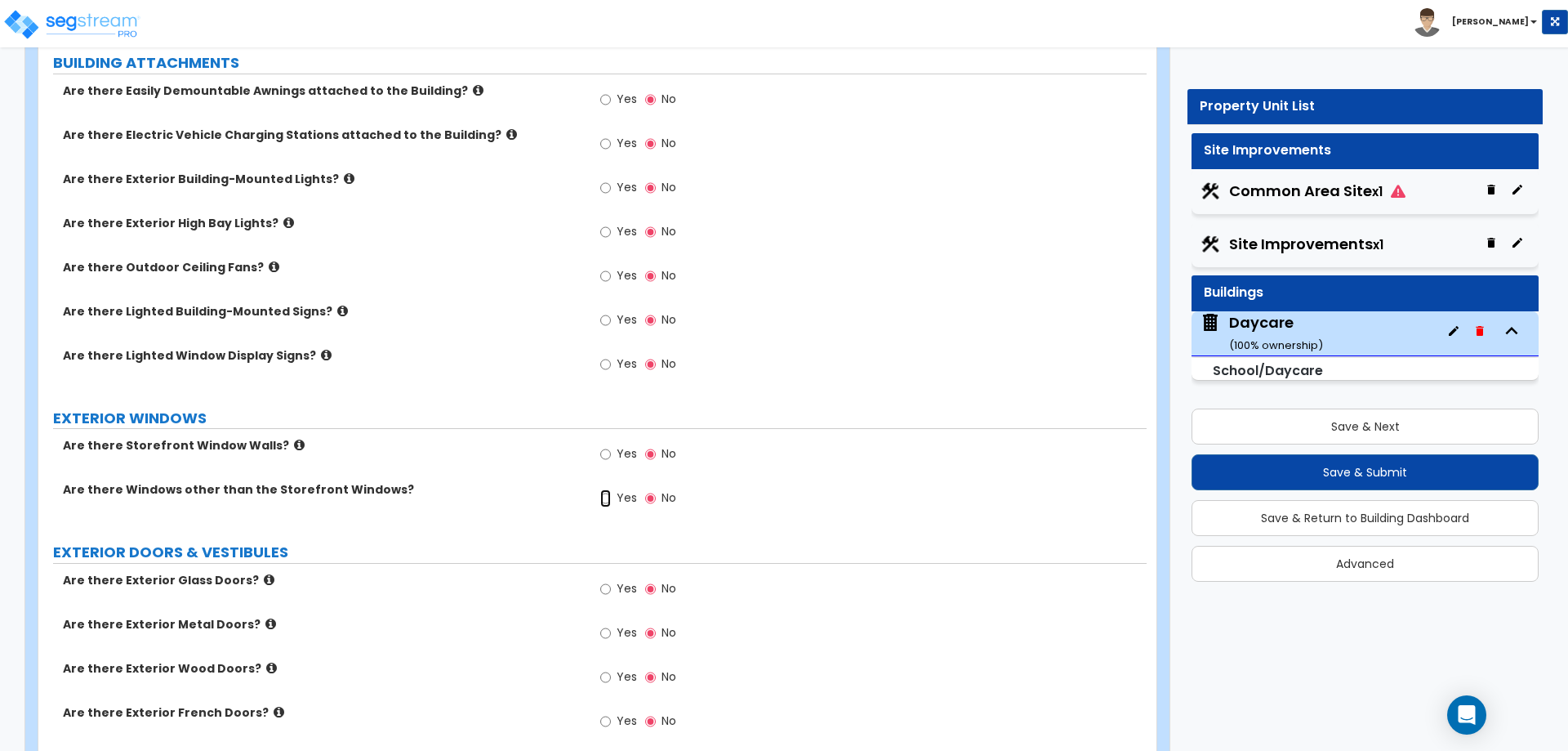
click at [602, 500] on input "Yes" at bounding box center [606, 498] width 11 height 18
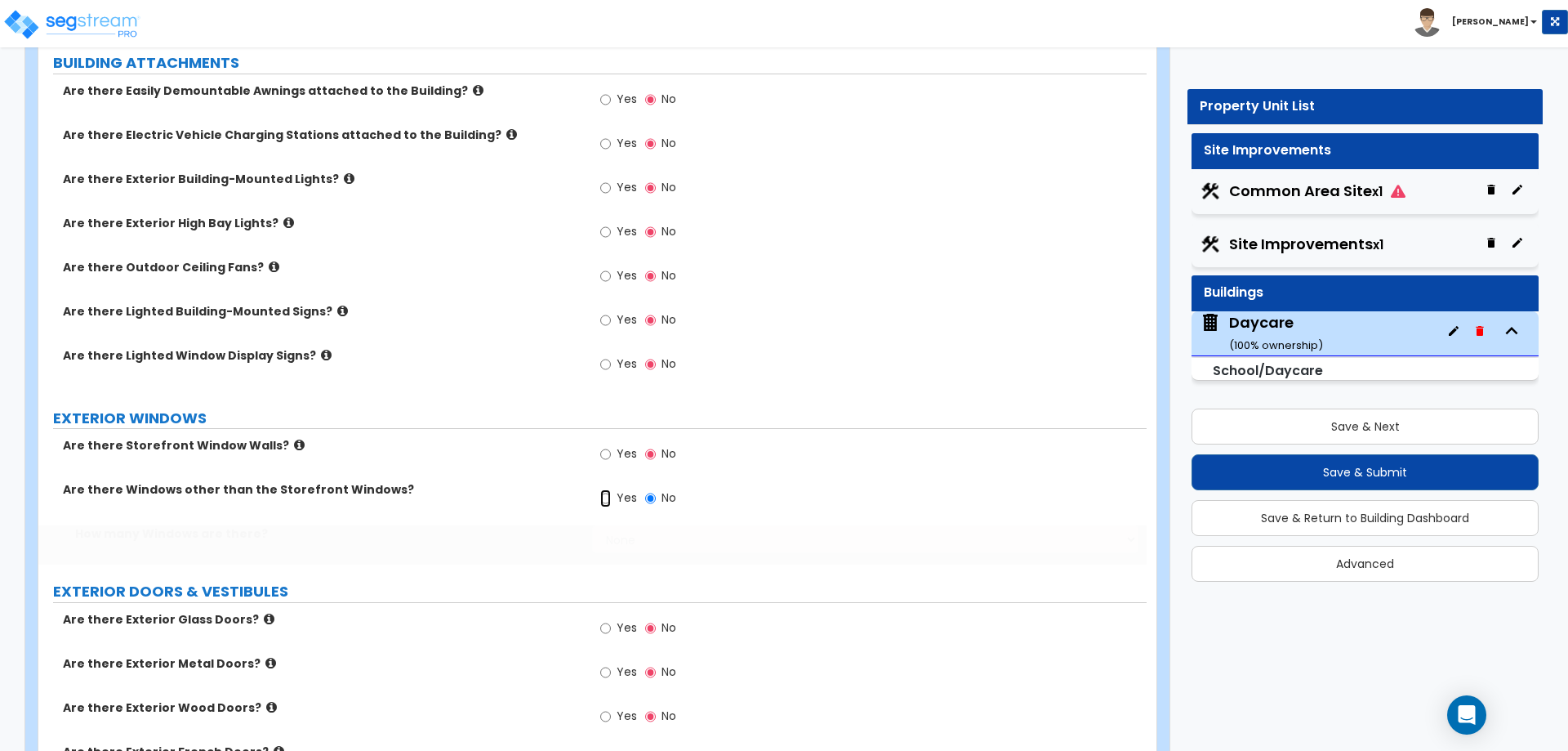
radio input "true"
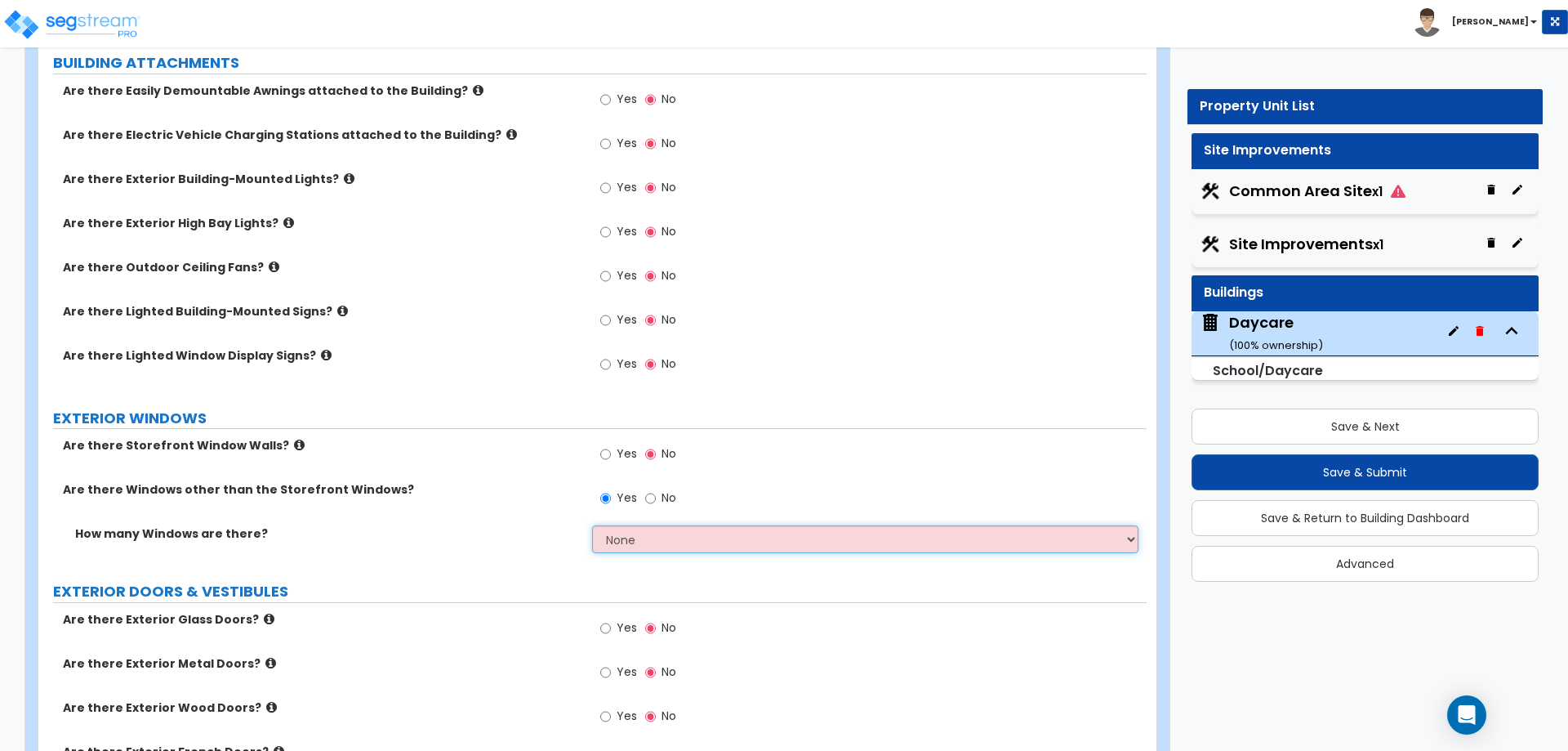
click at [648, 546] on select "None I want to enter a Percentage of the Exterior Windows I want to enter the N…" at bounding box center [865, 539] width 545 height 28
select select "2"
click at [592, 525] on select "None I want to enter a Percentage of the Exterior Windows I want to enter the N…" at bounding box center [865, 539] width 545 height 28
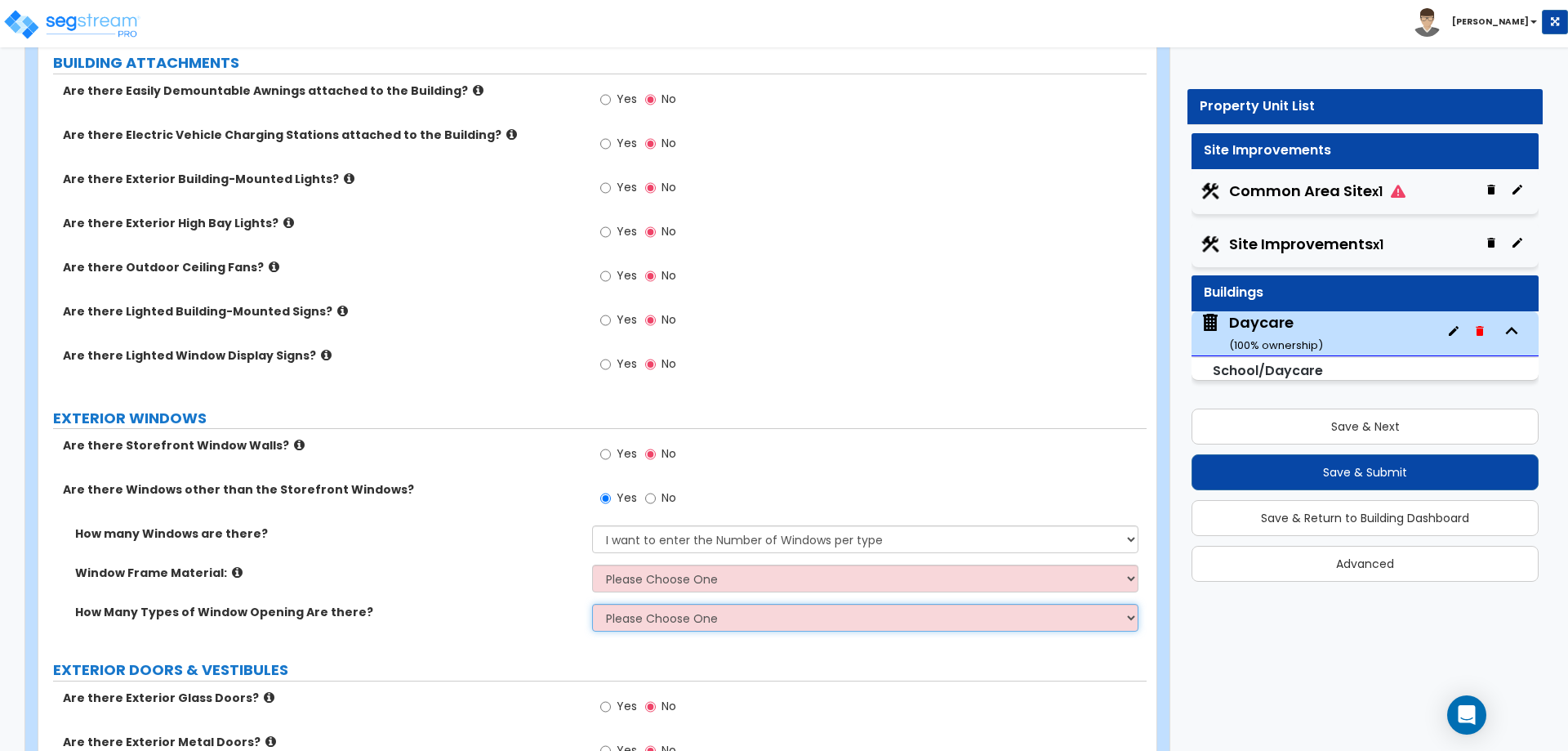
click at [651, 624] on select "Please Choose One 1 2 3 4" at bounding box center [865, 618] width 545 height 28
click at [657, 597] on div "Window Frame Material: Please Choose One Vinyl Aluminum Wood" at bounding box center [592, 584] width 1108 height 39
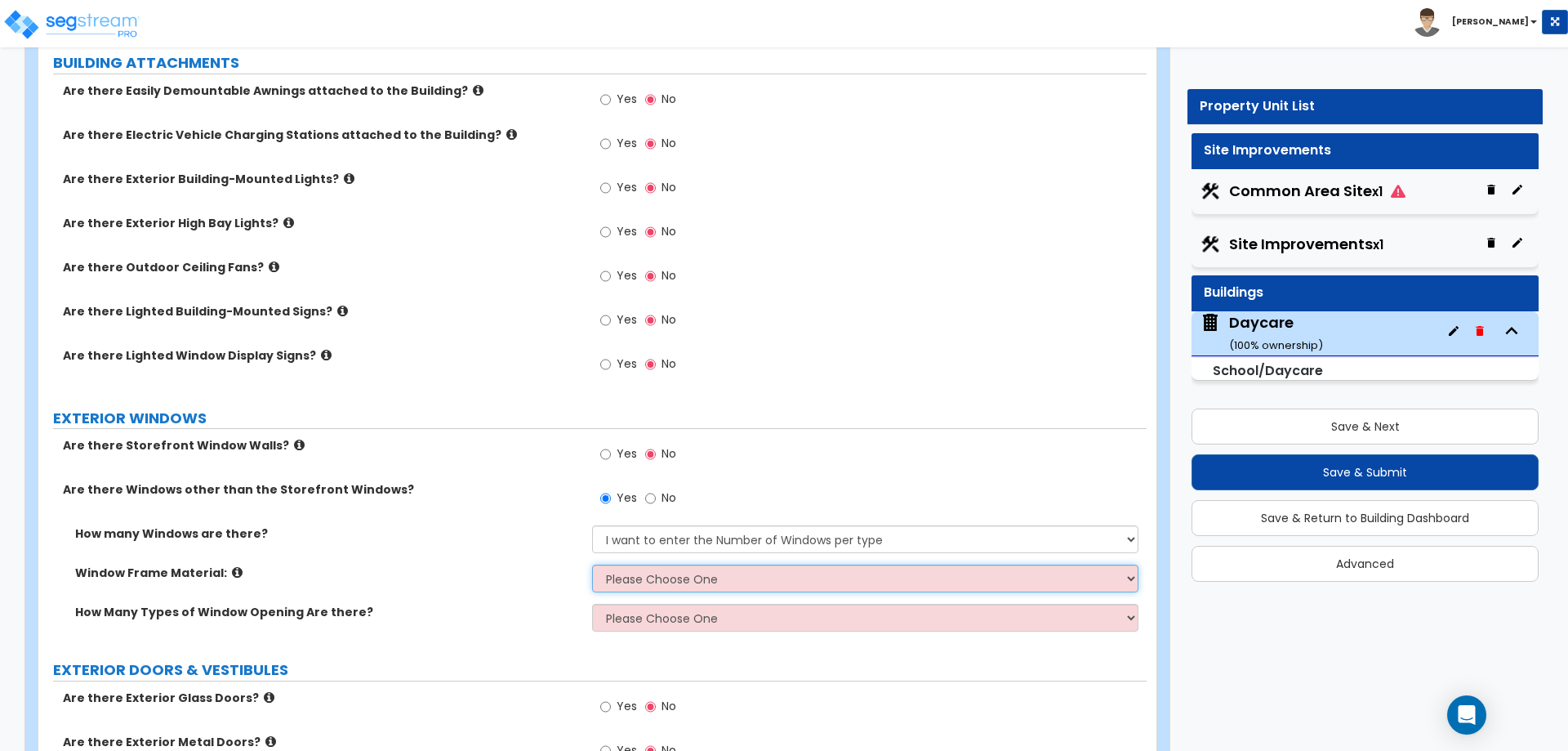
click at [657, 578] on select "Please Choose One Vinyl Aluminum Wood" at bounding box center [865, 579] width 545 height 28
click at [663, 577] on select "Please Choose One Vinyl Aluminum Wood" at bounding box center [865, 579] width 545 height 28
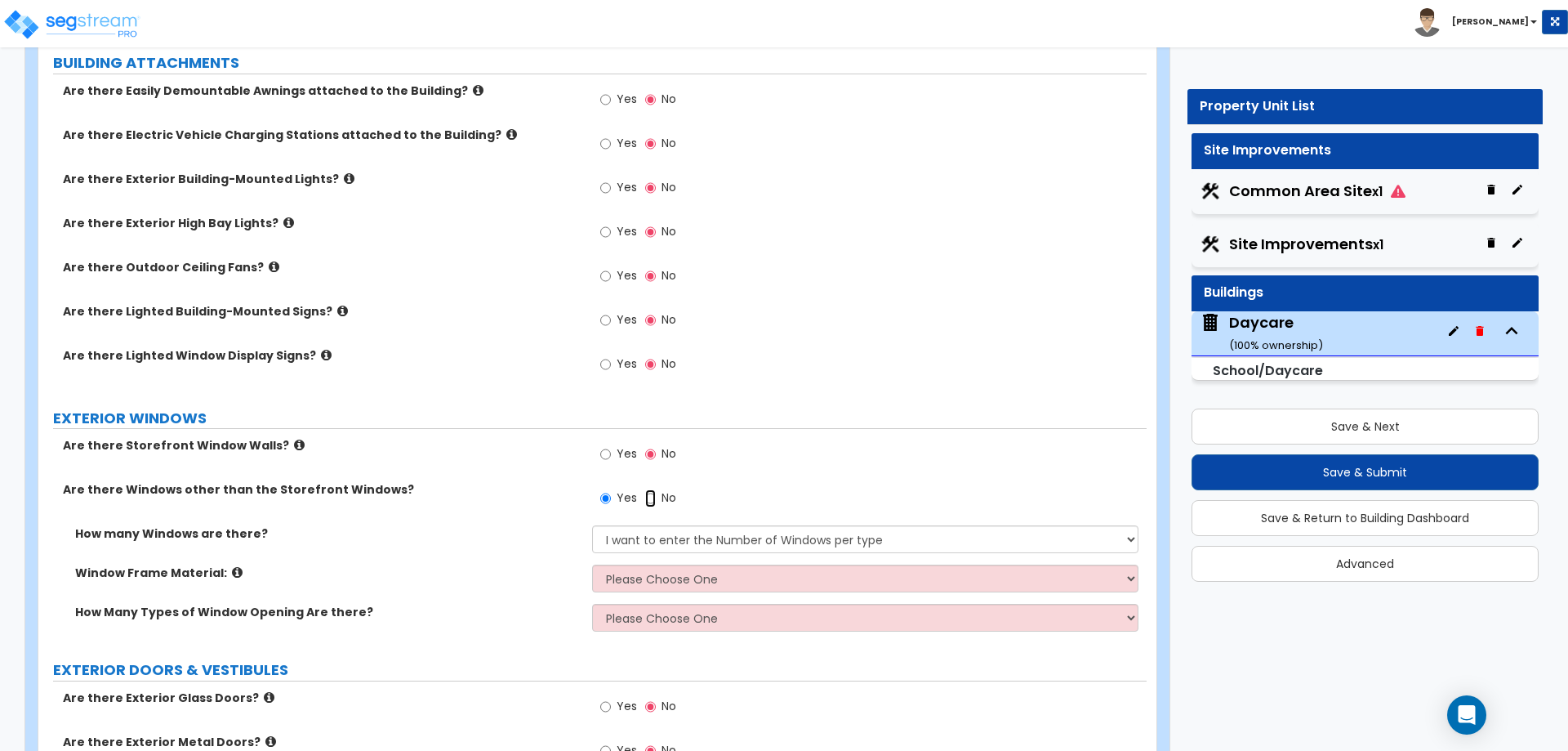
click at [650, 500] on input "No" at bounding box center [651, 498] width 11 height 18
radio input "false"
radio input "true"
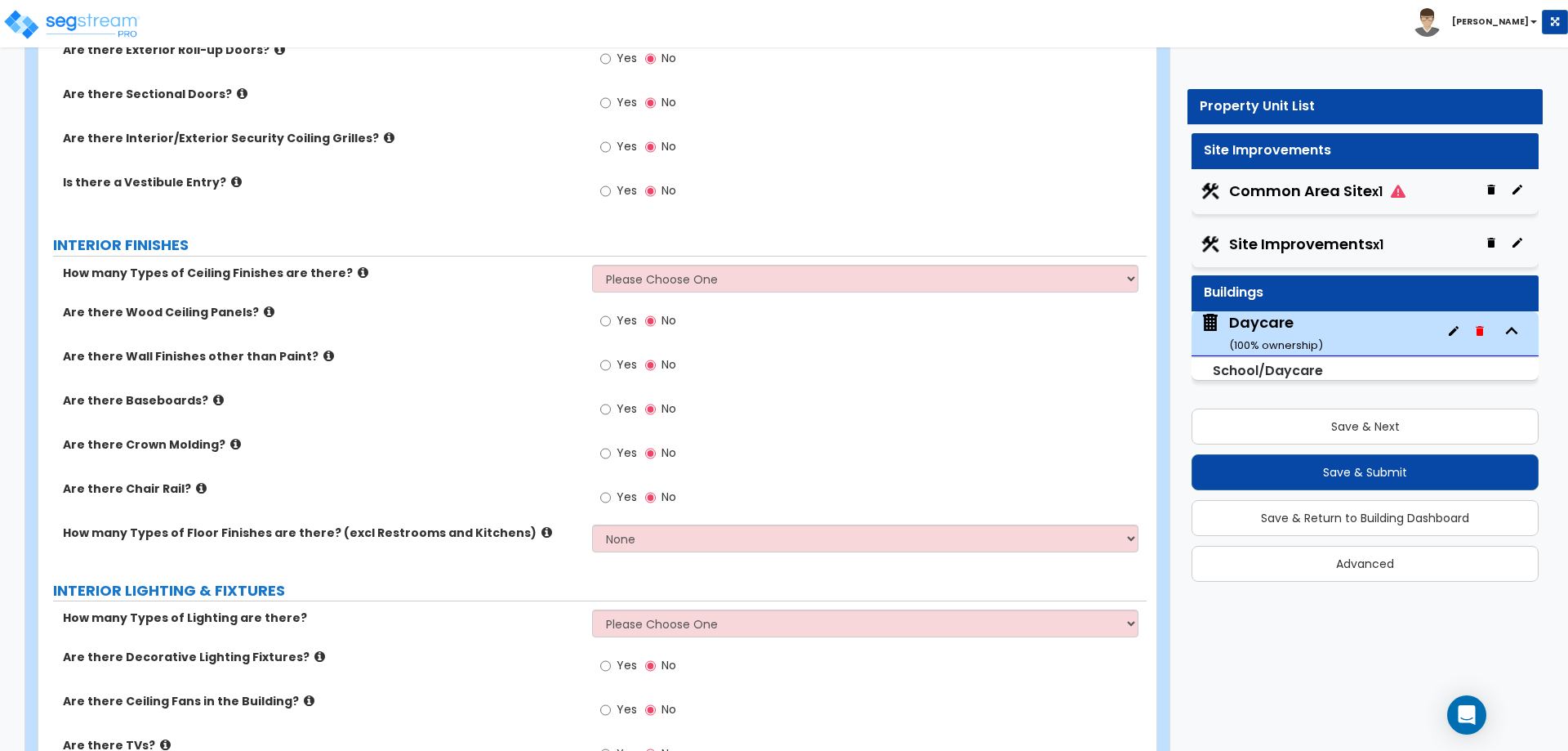
scroll to position [1552, 0]
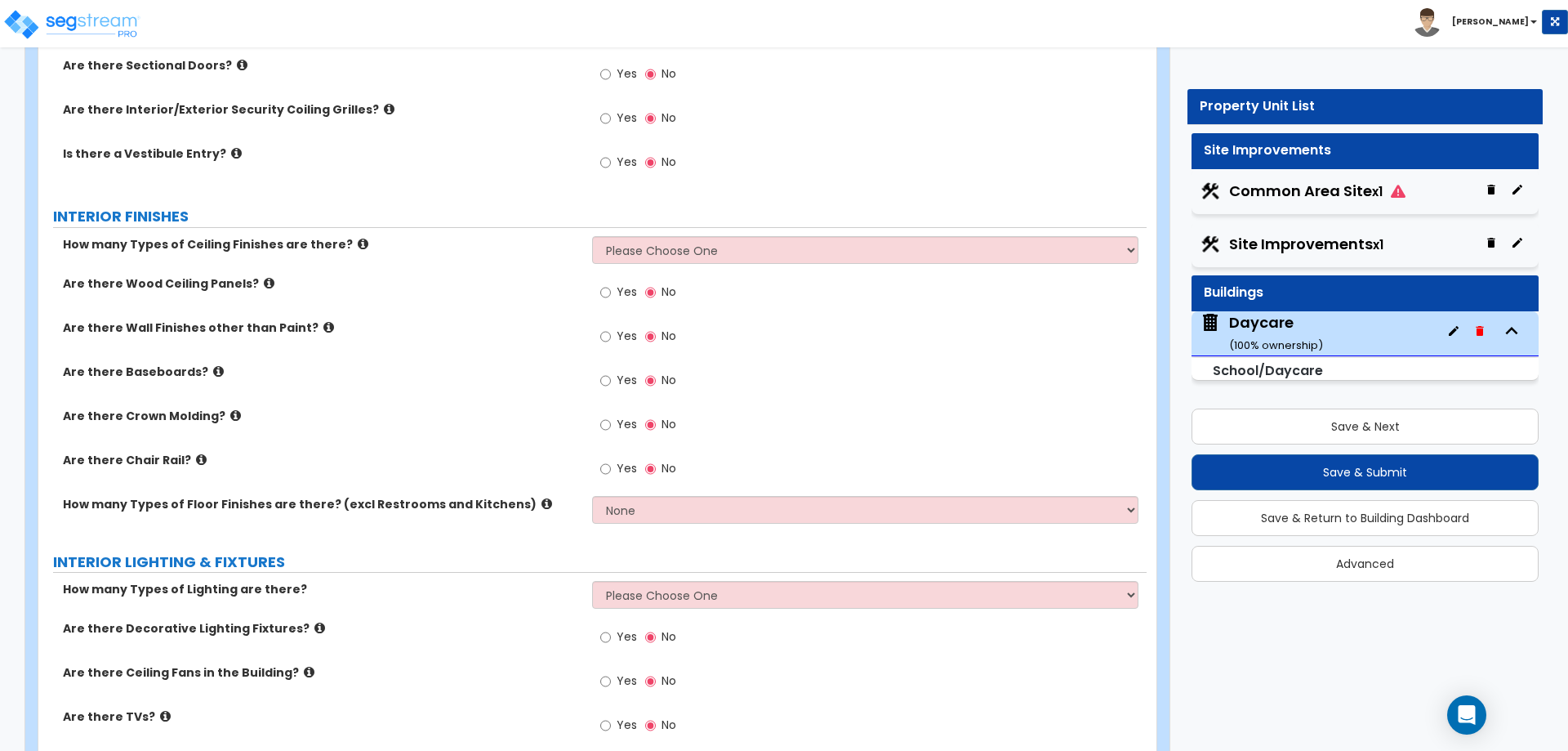
click at [731, 537] on div "PORTE COCHERE Is there a Porte Cochere? Yes No GENERAL BUILDING INFORMATION Wha…" at bounding box center [593, 382] width 1084 height 3399
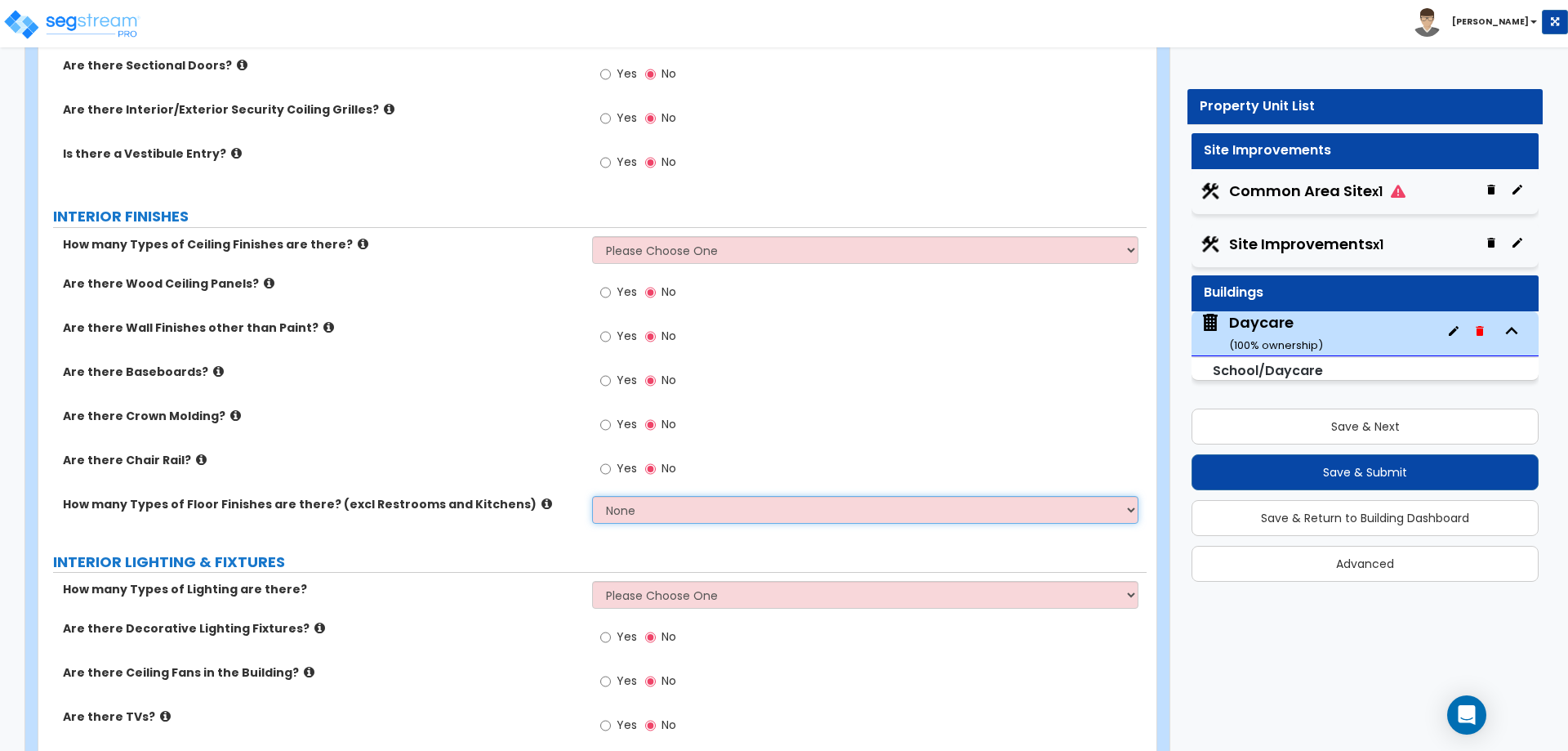
click at [725, 522] on select "None 1 2 3 4" at bounding box center [865, 510] width 545 height 28
click at [592, 496] on select "None 1 2 3 4" at bounding box center [865, 510] width 545 height 28
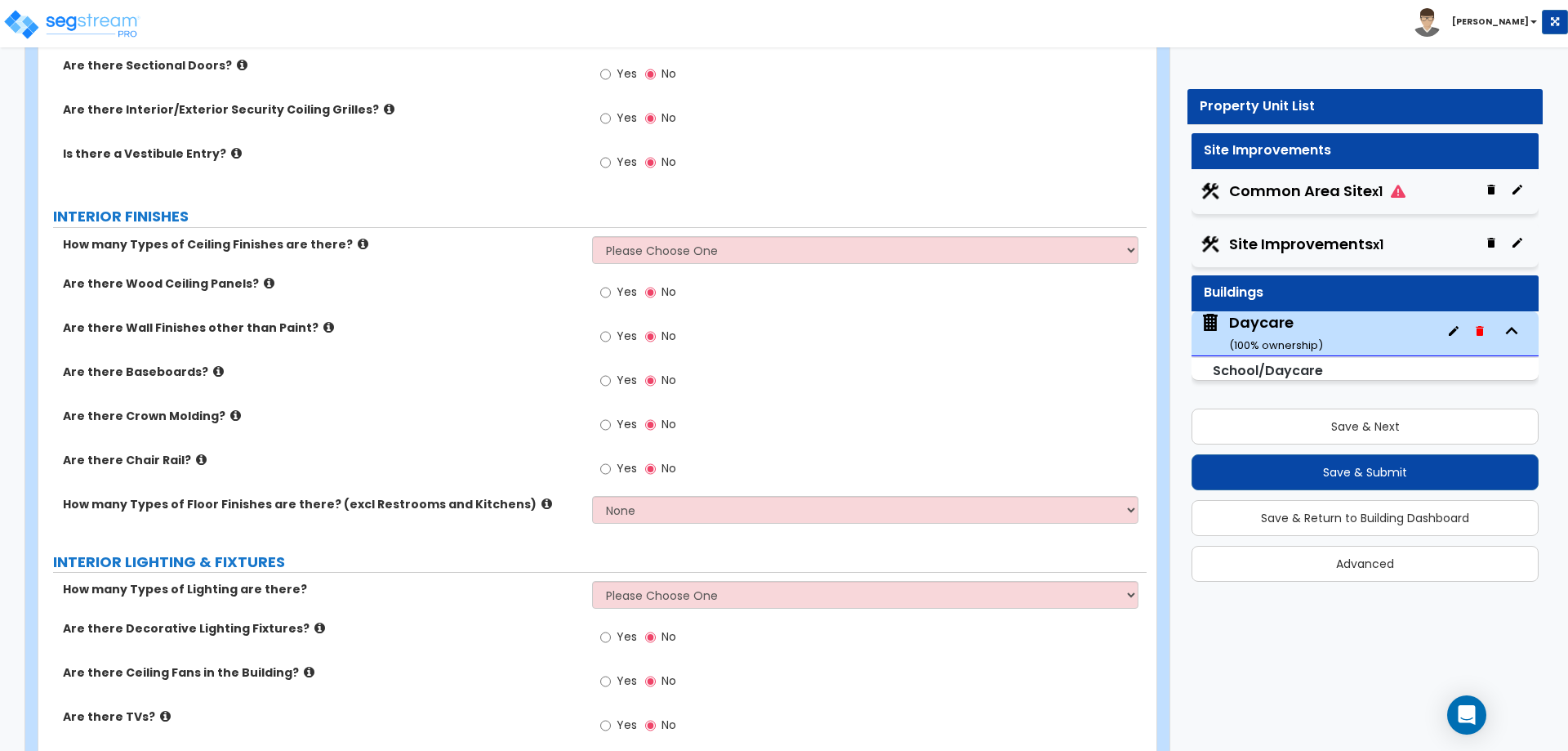
click at [421, 539] on div "PORTE COCHERE Is there a Porte Cochere? Yes No GENERAL BUILDING INFORMATION Wha…" at bounding box center [593, 382] width 1084 height 3399
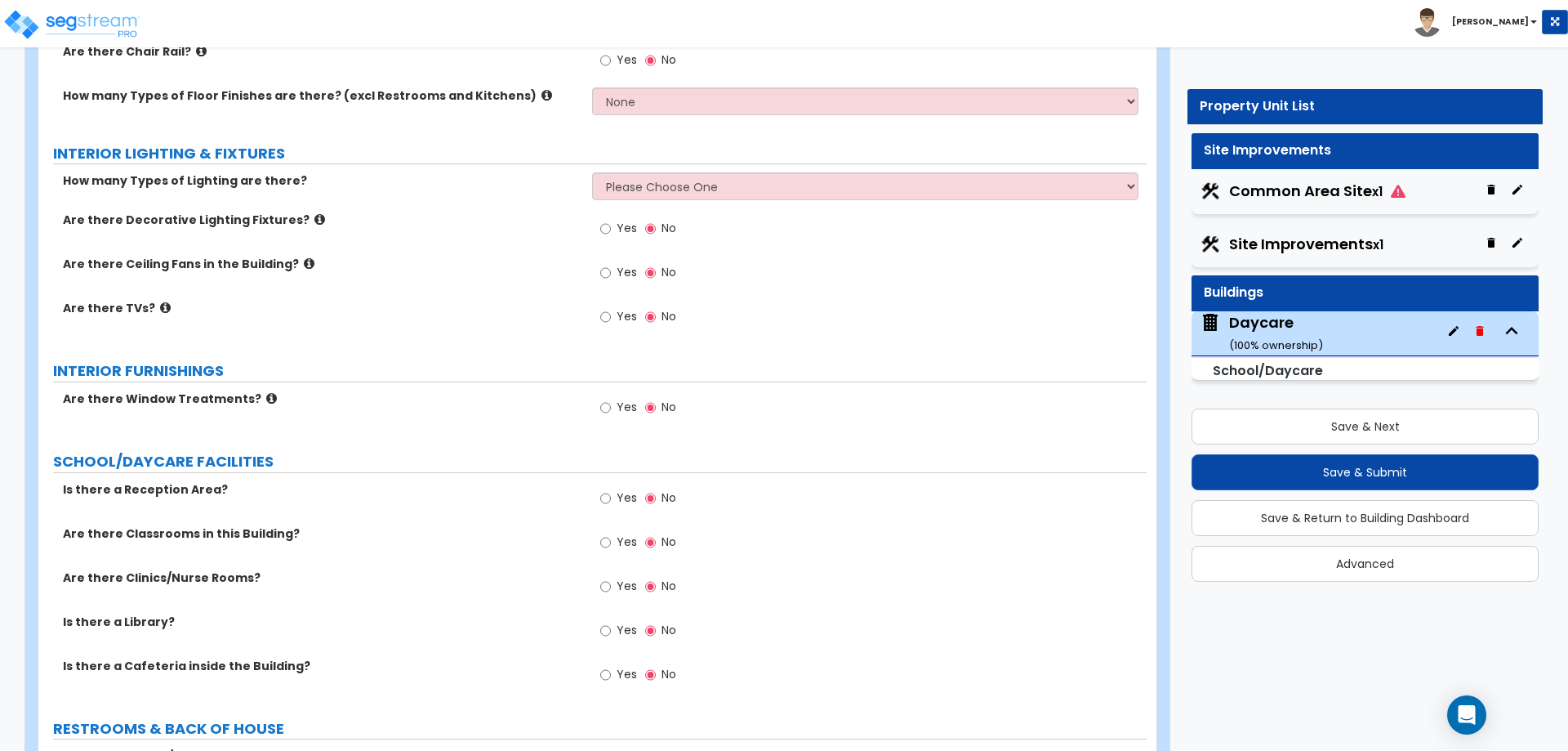
scroll to position [2042, 0]
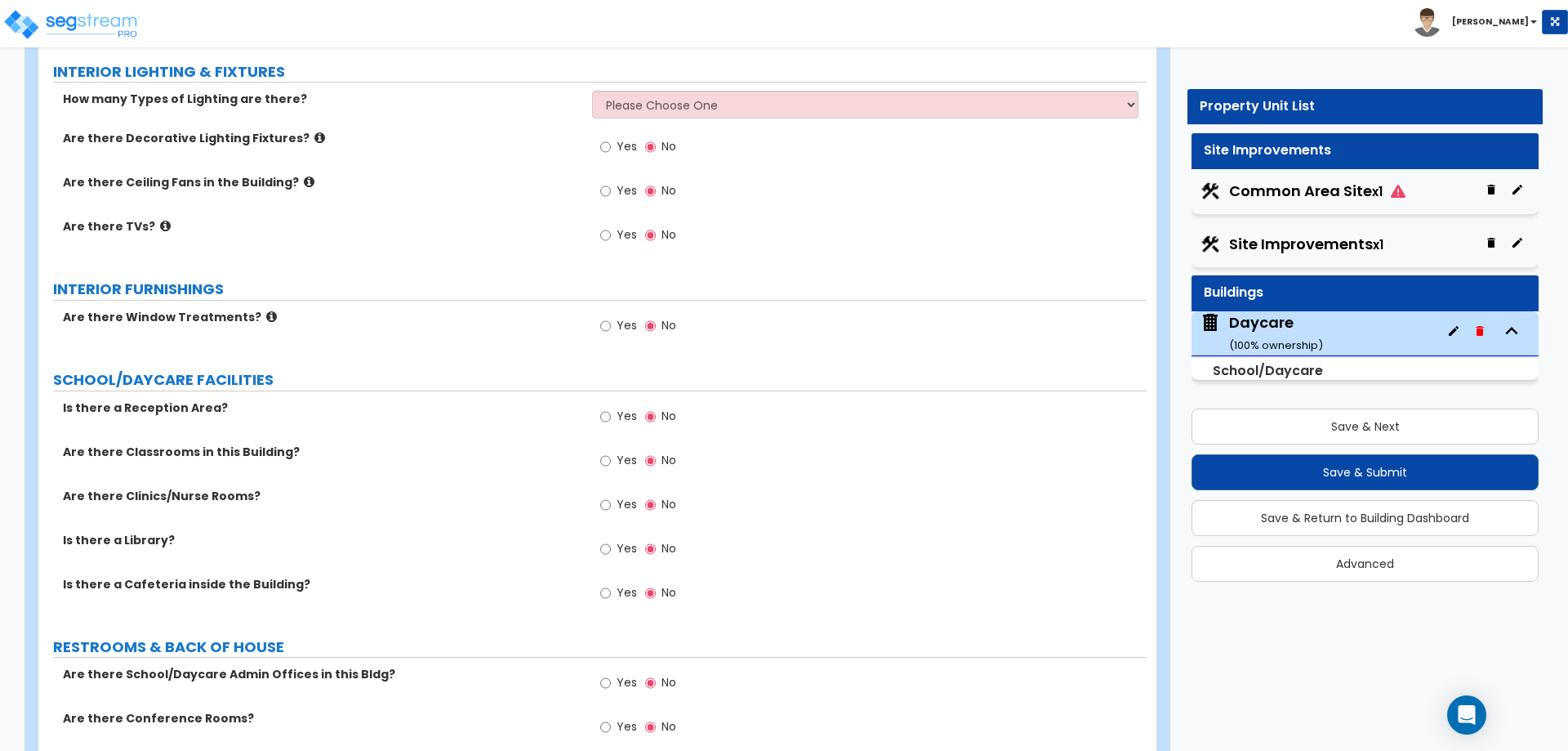
click at [616, 458] on label "Yes" at bounding box center [618, 462] width 37 height 28
click at [611, 458] on input "Yes" at bounding box center [606, 460] width 11 height 18
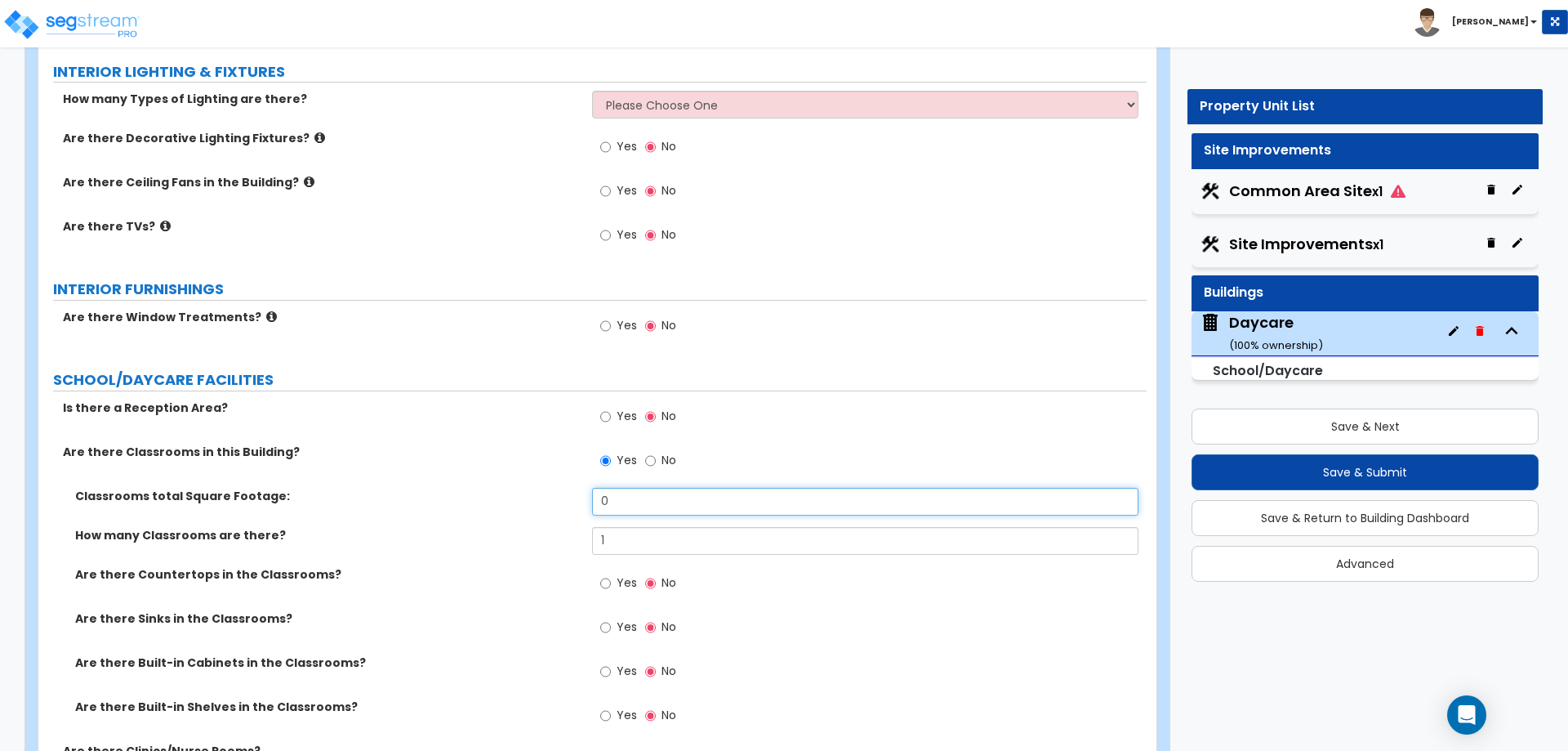
click at [621, 500] on input "0" at bounding box center [865, 501] width 545 height 28
click at [657, 457] on label "No" at bounding box center [661, 462] width 31 height 28
click at [656, 457] on input "No" at bounding box center [651, 460] width 11 height 18
radio input "false"
radio input "true"
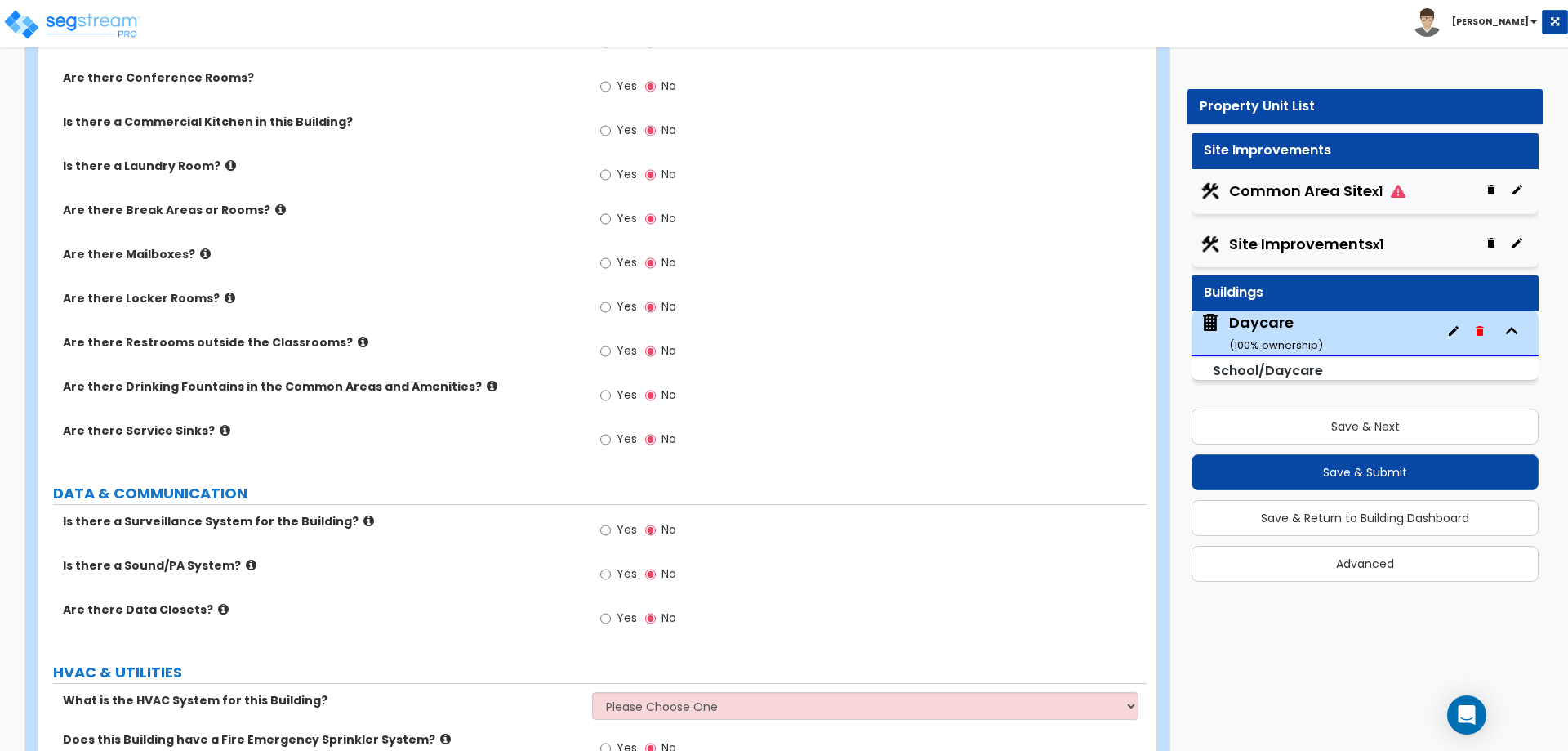
scroll to position [2778, 0]
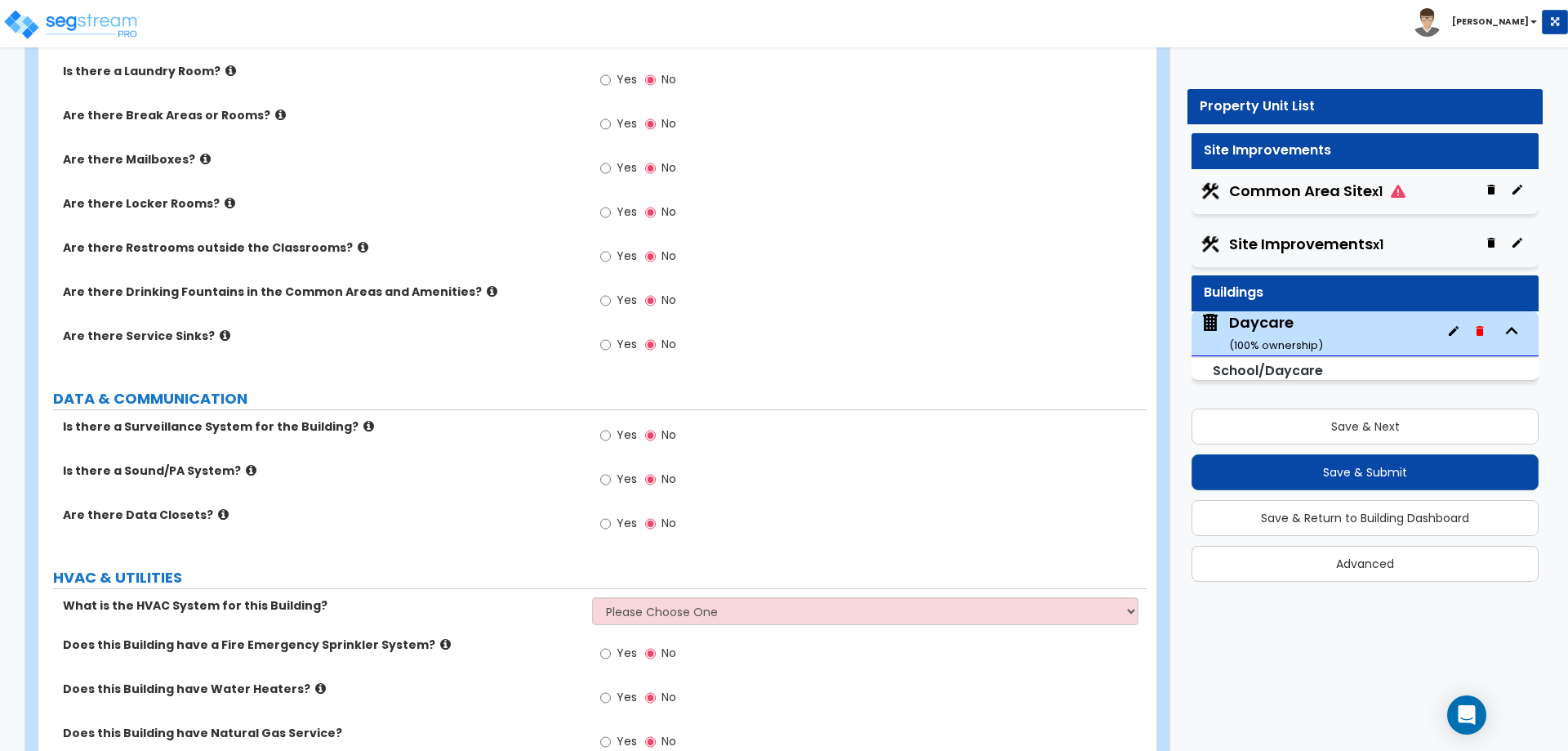
click at [307, 521] on label "Are there Data Closets?" at bounding box center [321, 514] width 517 height 16
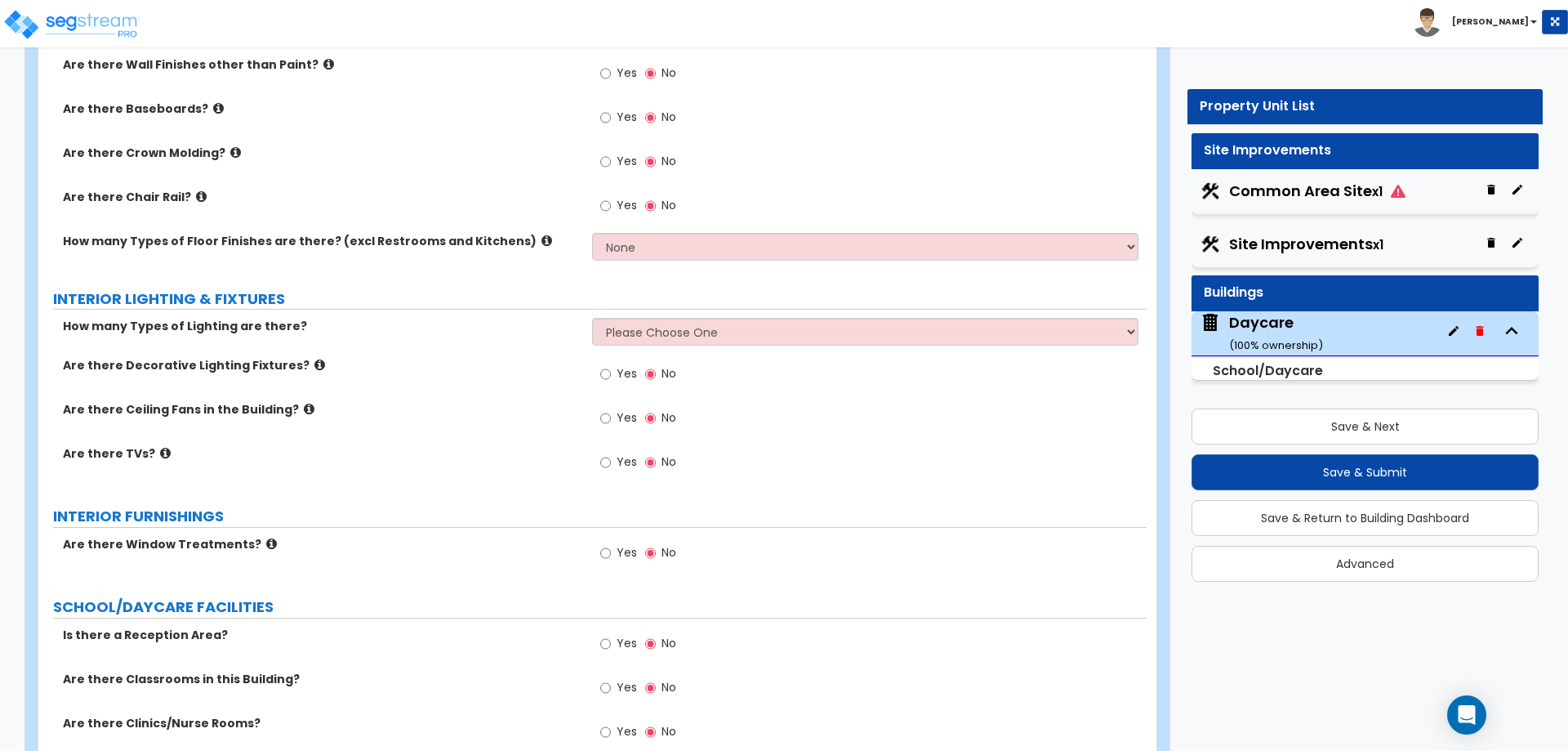
scroll to position [1570, 0]
